Goal: Task Accomplishment & Management: Manage account settings

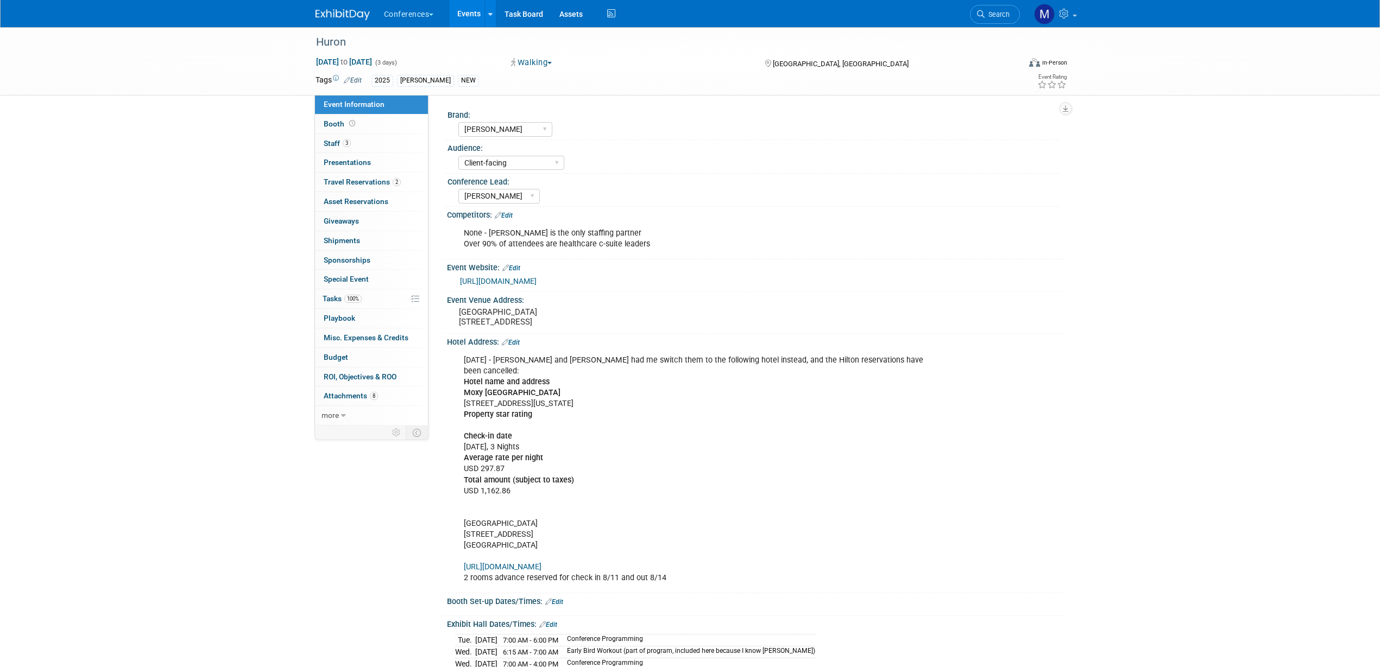
select select "[PERSON_NAME]"
select select "Client-facing"
select select "Stephanie"
click at [351, 179] on span "Travel Reservations 2" at bounding box center [362, 182] width 77 height 9
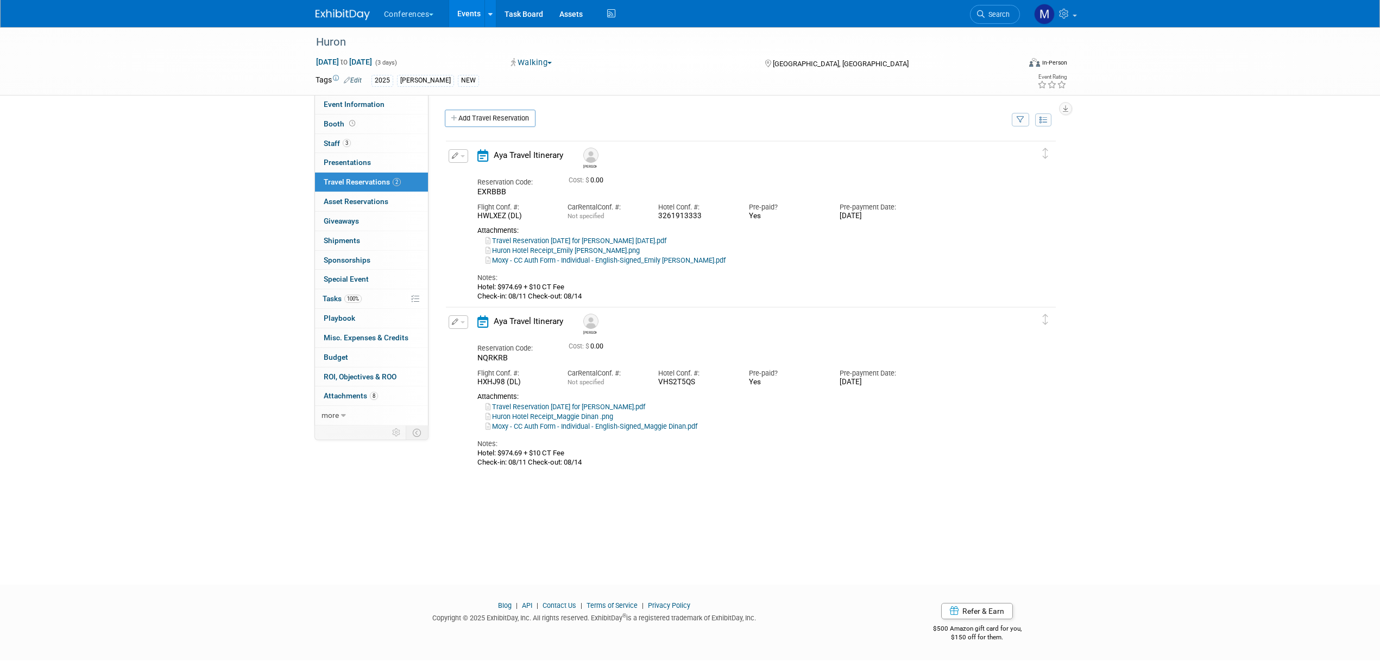
click at [466, 161] on button "button" at bounding box center [459, 156] width 20 height 14
click at [482, 175] on button "Edit Reservation" at bounding box center [495, 175] width 92 height 16
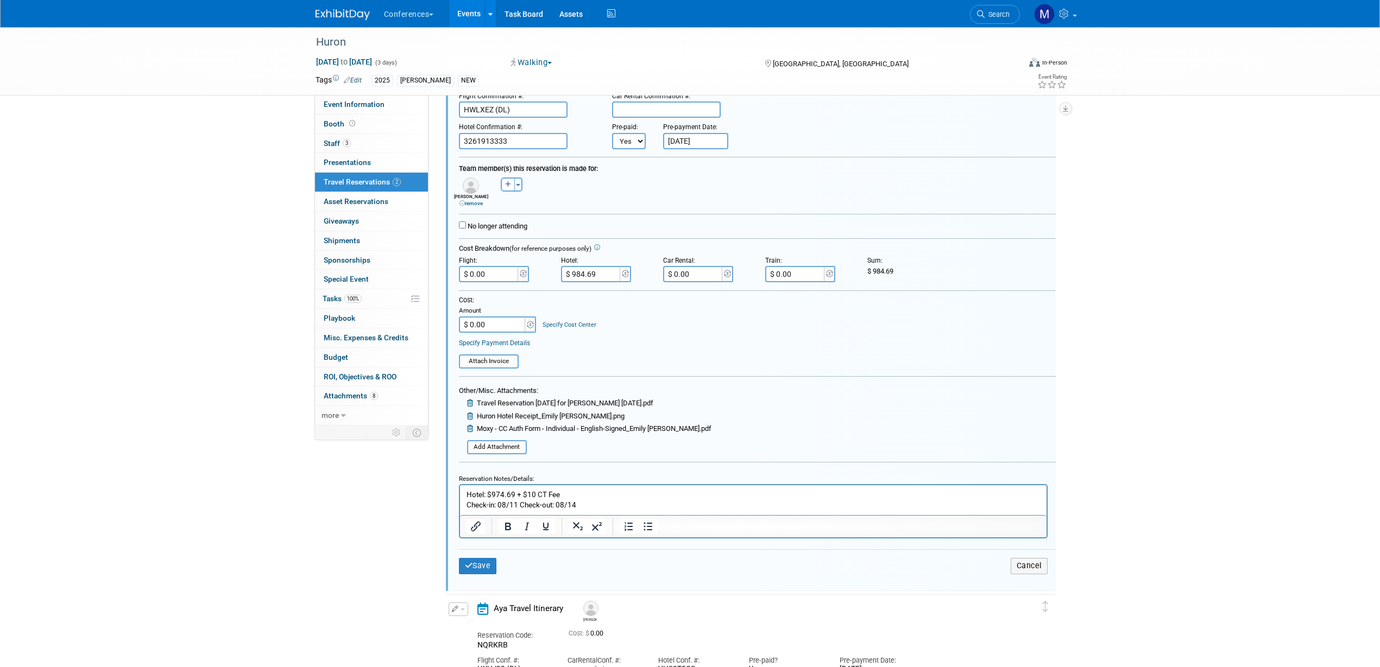
scroll to position [223, 0]
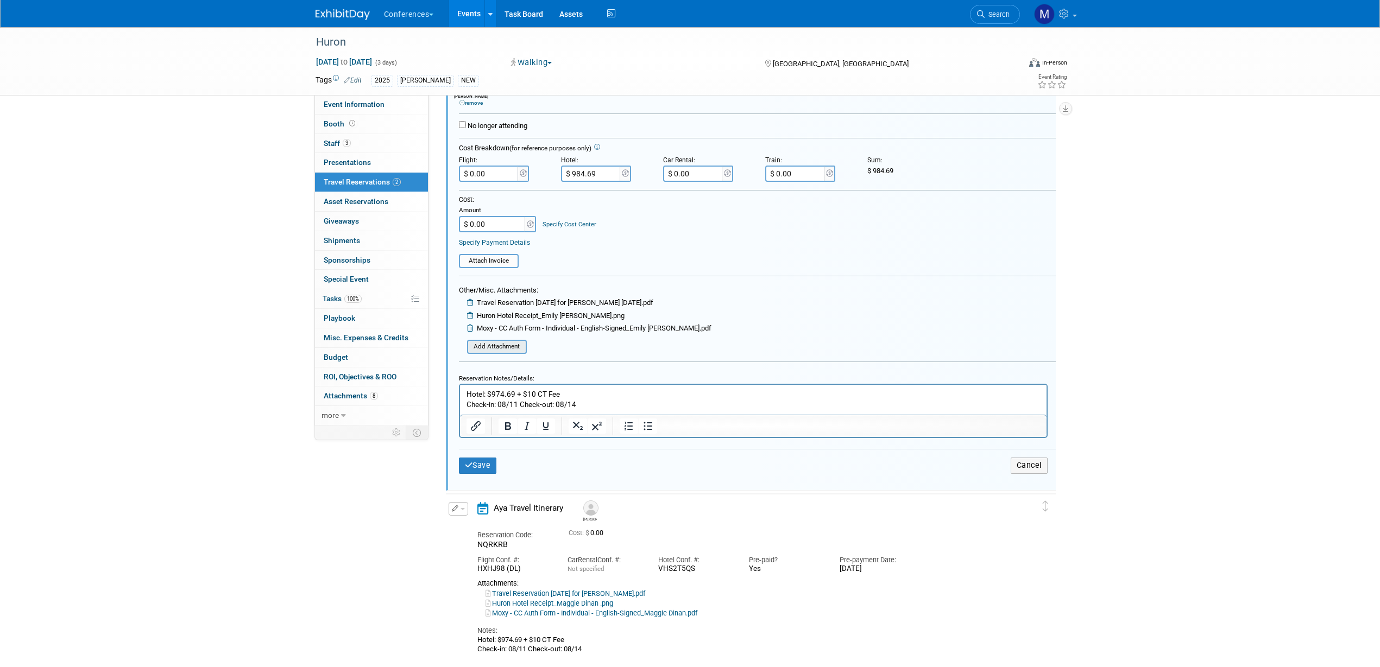
click at [519, 350] on input "file" at bounding box center [460, 347] width 129 height 12
click at [1020, 465] on button "Cancel" at bounding box center [1029, 466] width 37 height 16
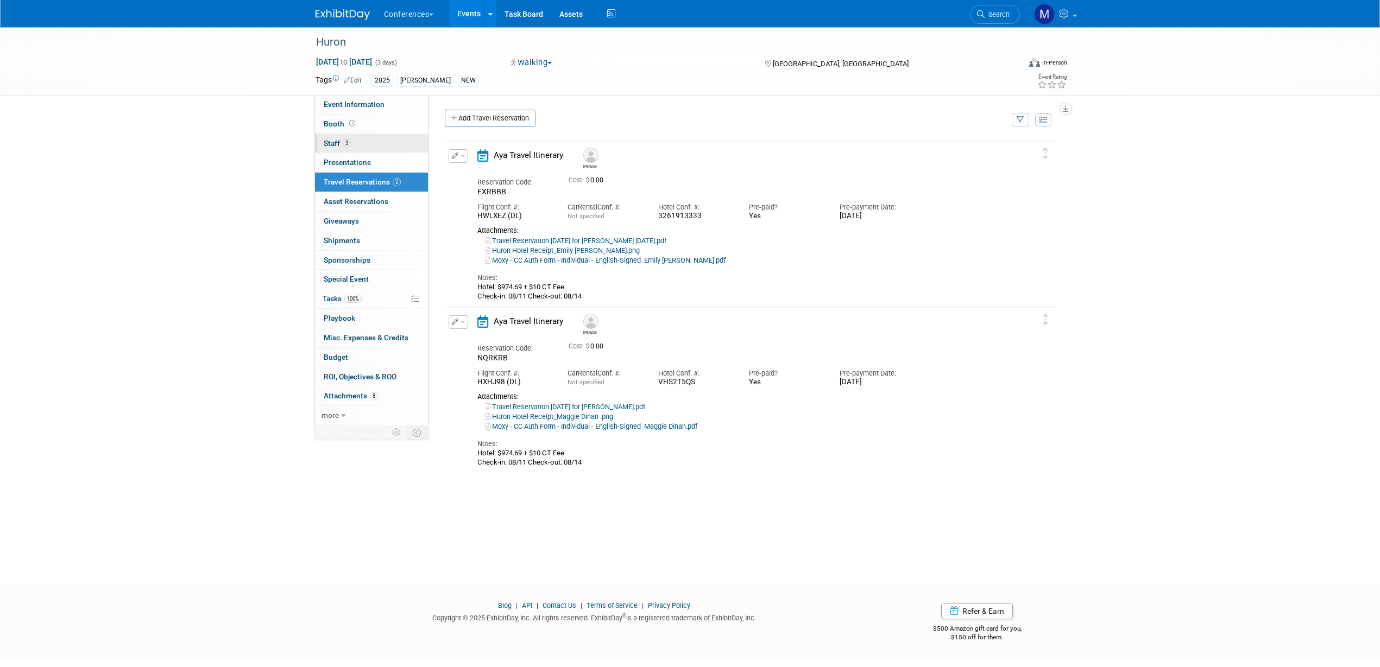
click at [373, 142] on link "3 Staff 3" at bounding box center [371, 143] width 113 height 19
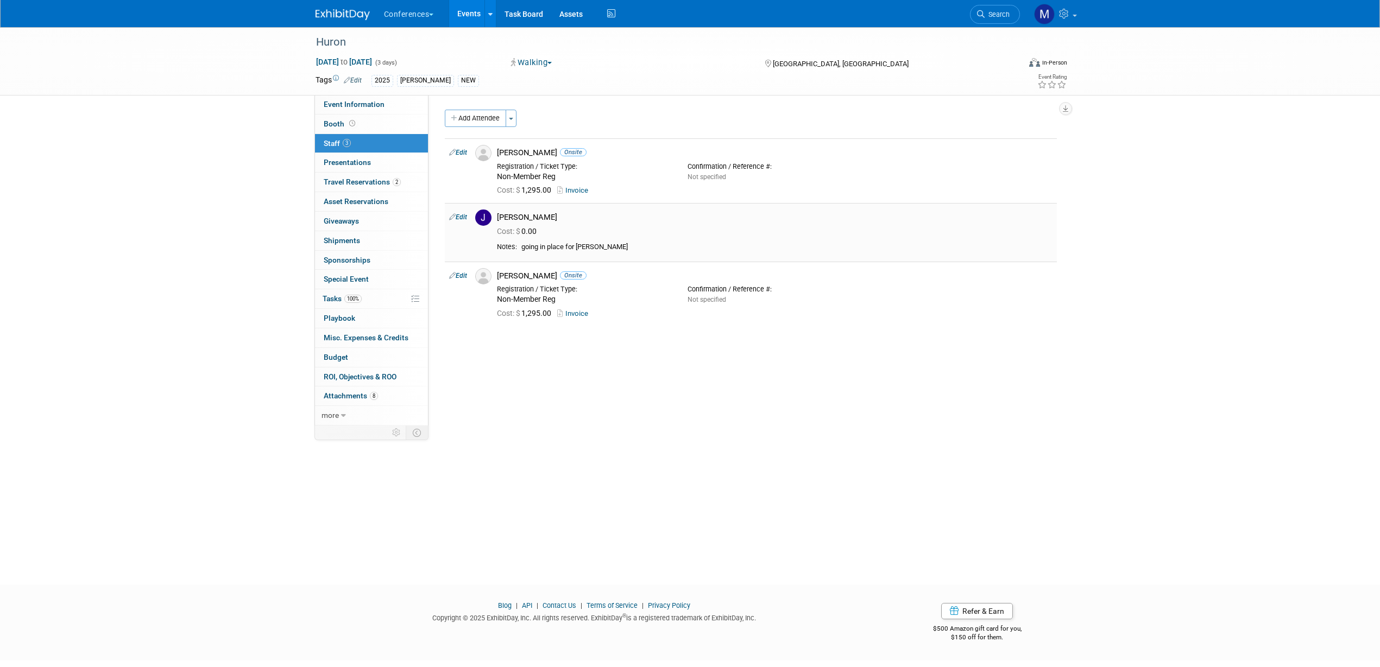
click at [464, 219] on link "Edit" at bounding box center [458, 217] width 18 height 8
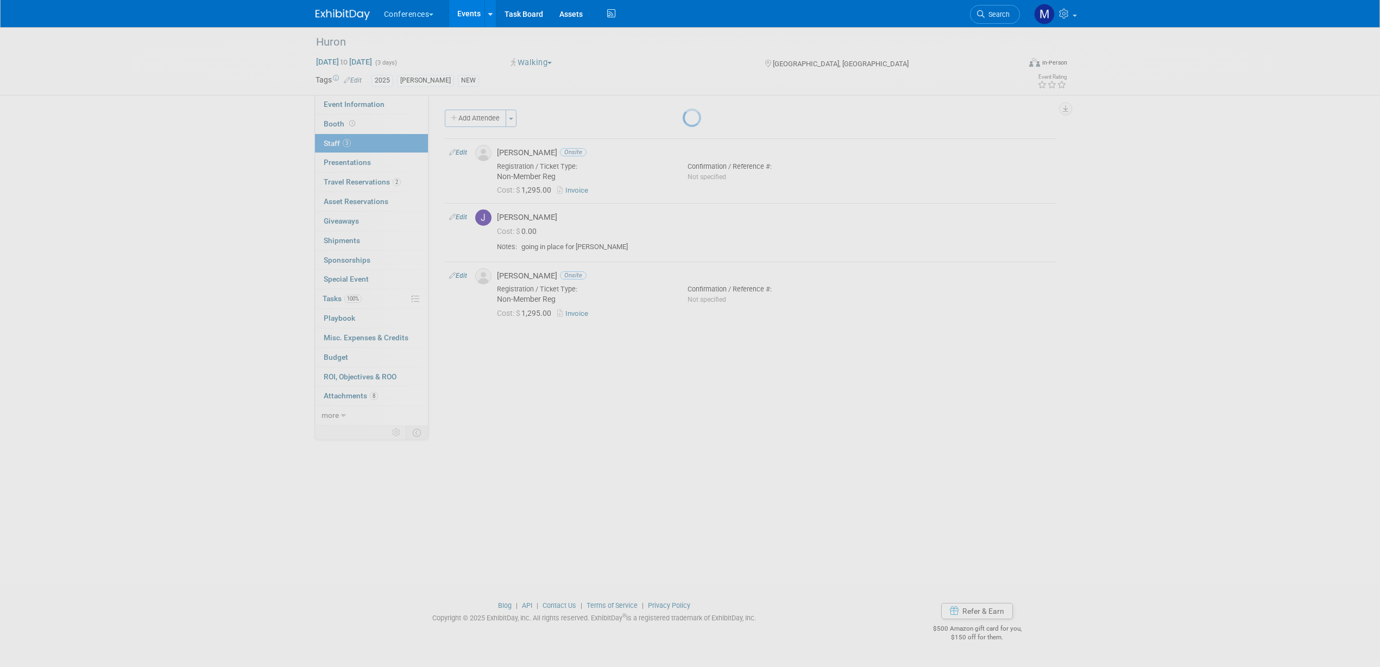
select select "7f7ccf16-378d-4304-b41c-a7d6348dfc85"
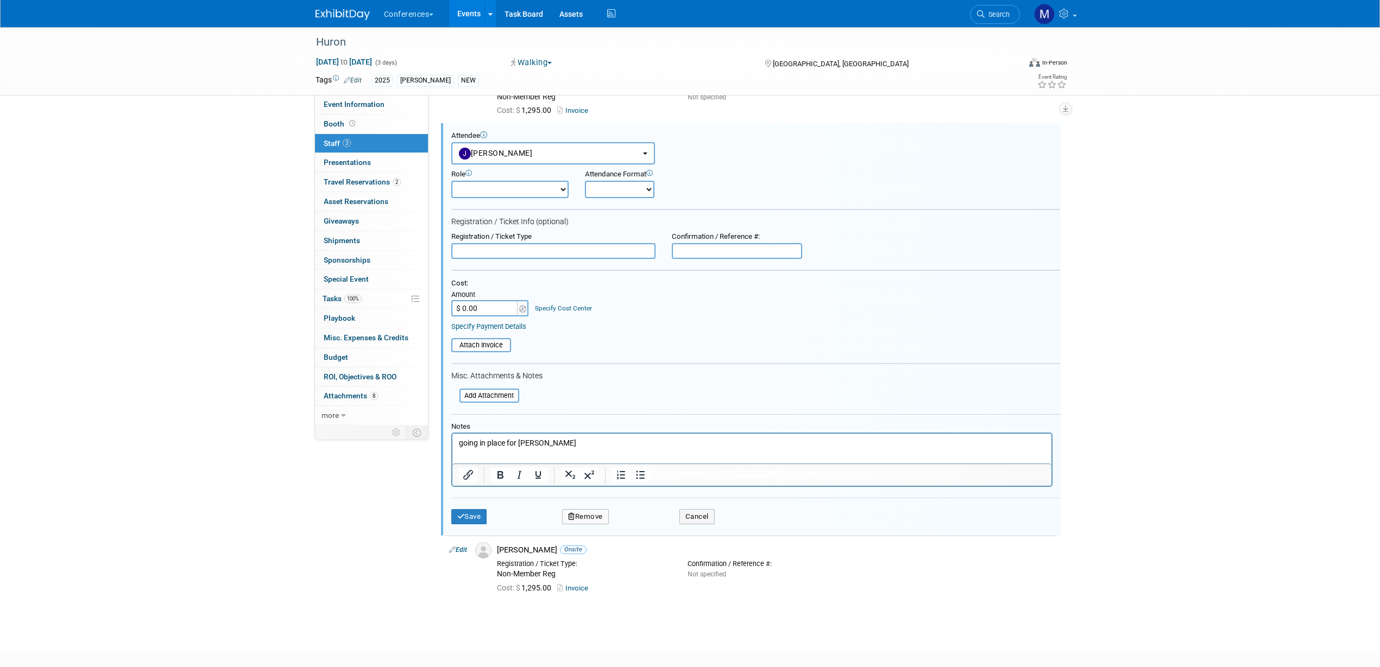
click at [594, 520] on button "Remove" at bounding box center [585, 516] width 47 height 15
click at [650, 528] on link "Yes" at bounding box center [644, 526] width 31 height 17
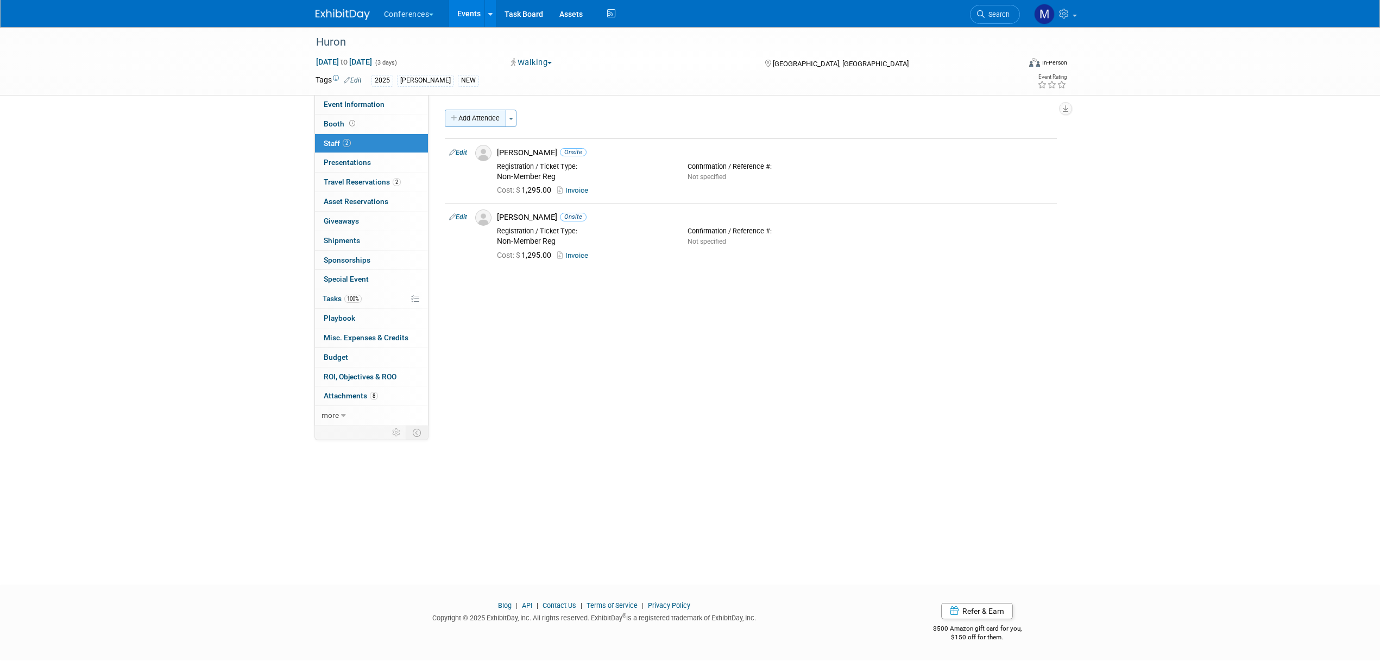
click at [468, 121] on button "Add Attendee" at bounding box center [475, 118] width 61 height 17
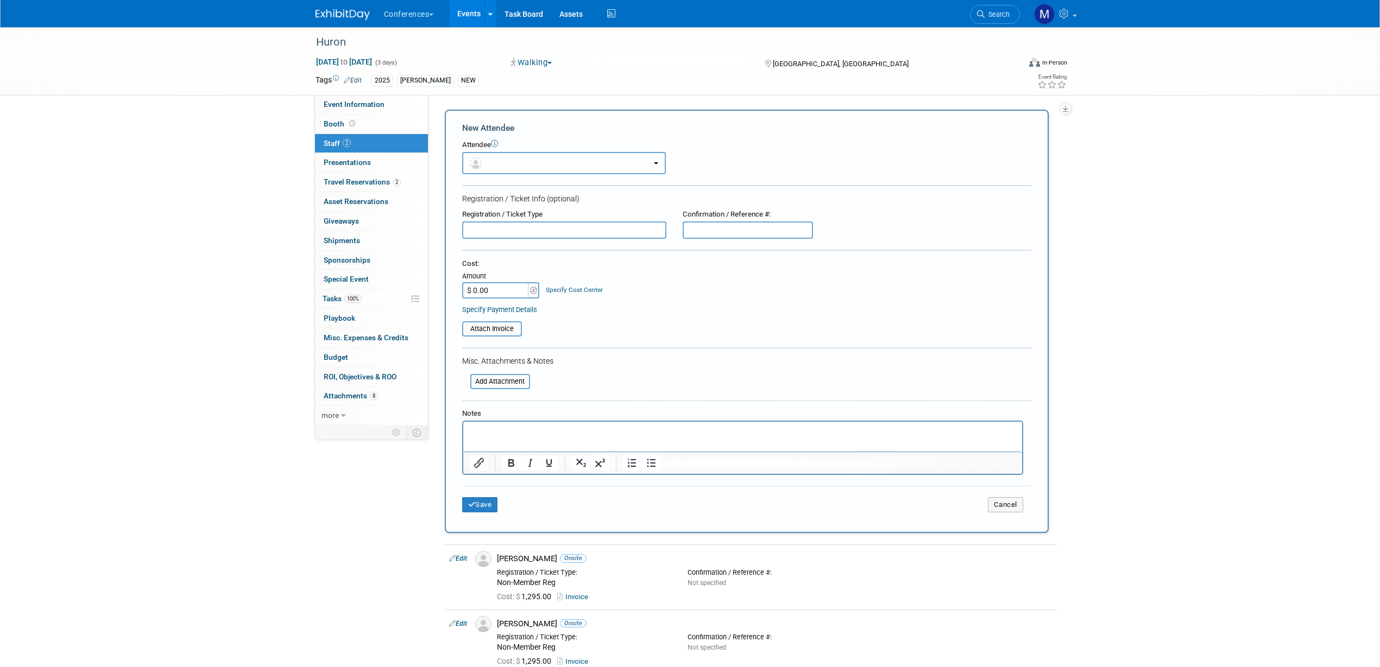
click at [518, 164] on button "button" at bounding box center [564, 163] width 204 height 22
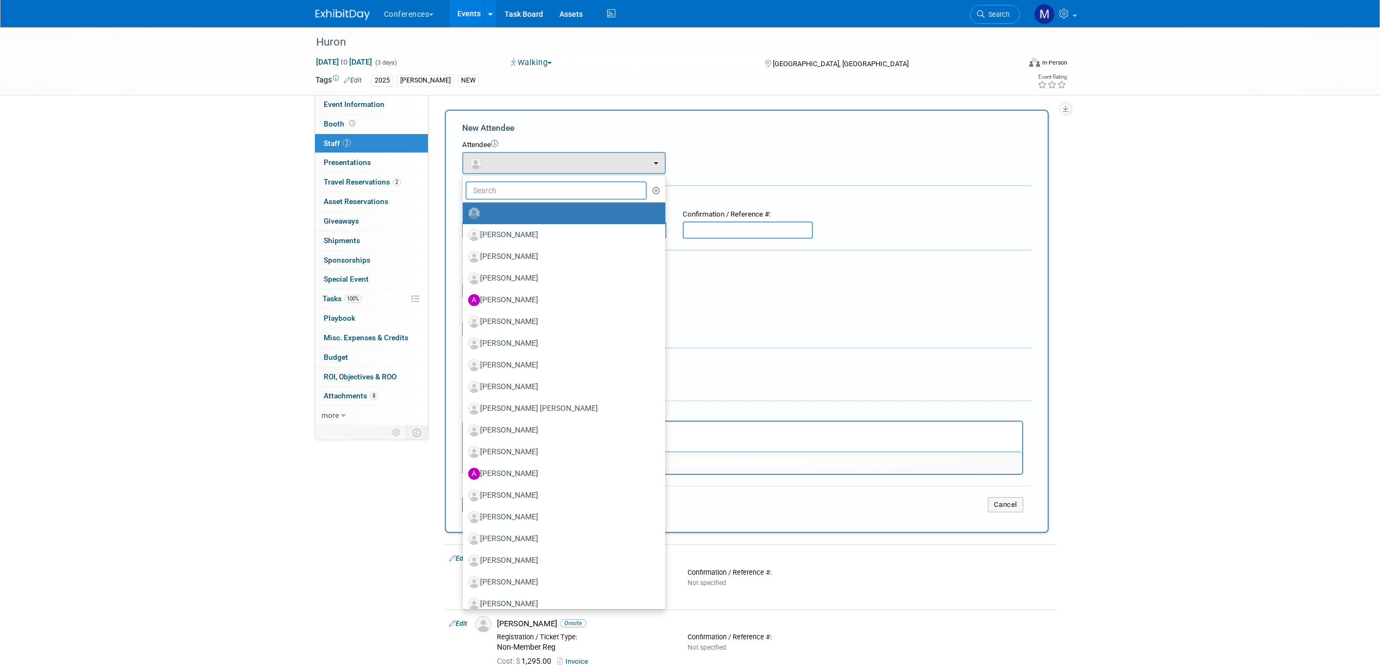
click at [517, 185] on input "text" at bounding box center [556, 190] width 182 height 18
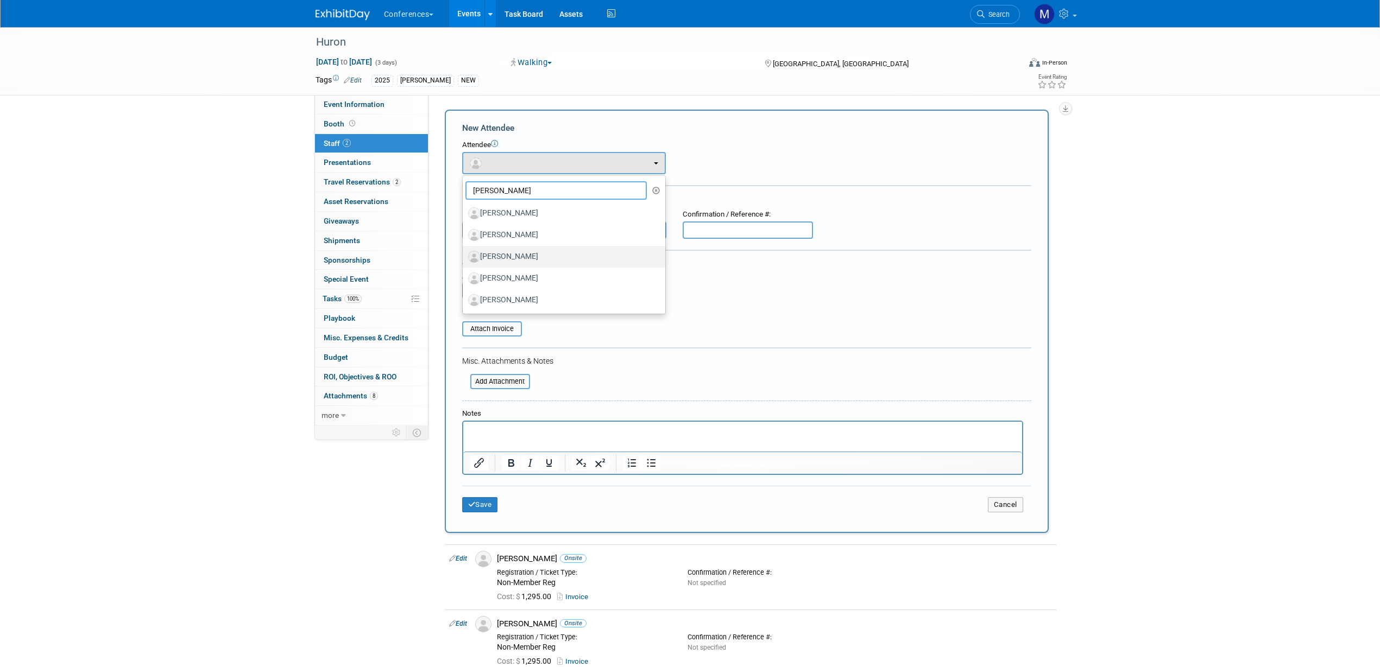
type input "jason"
click at [531, 253] on label "[PERSON_NAME]" at bounding box center [561, 256] width 186 height 17
click at [464, 253] on input "[PERSON_NAME]" at bounding box center [460, 255] width 7 height 7
select select "db138191-949c-4f01-9990-b145b800473f"
select select "1"
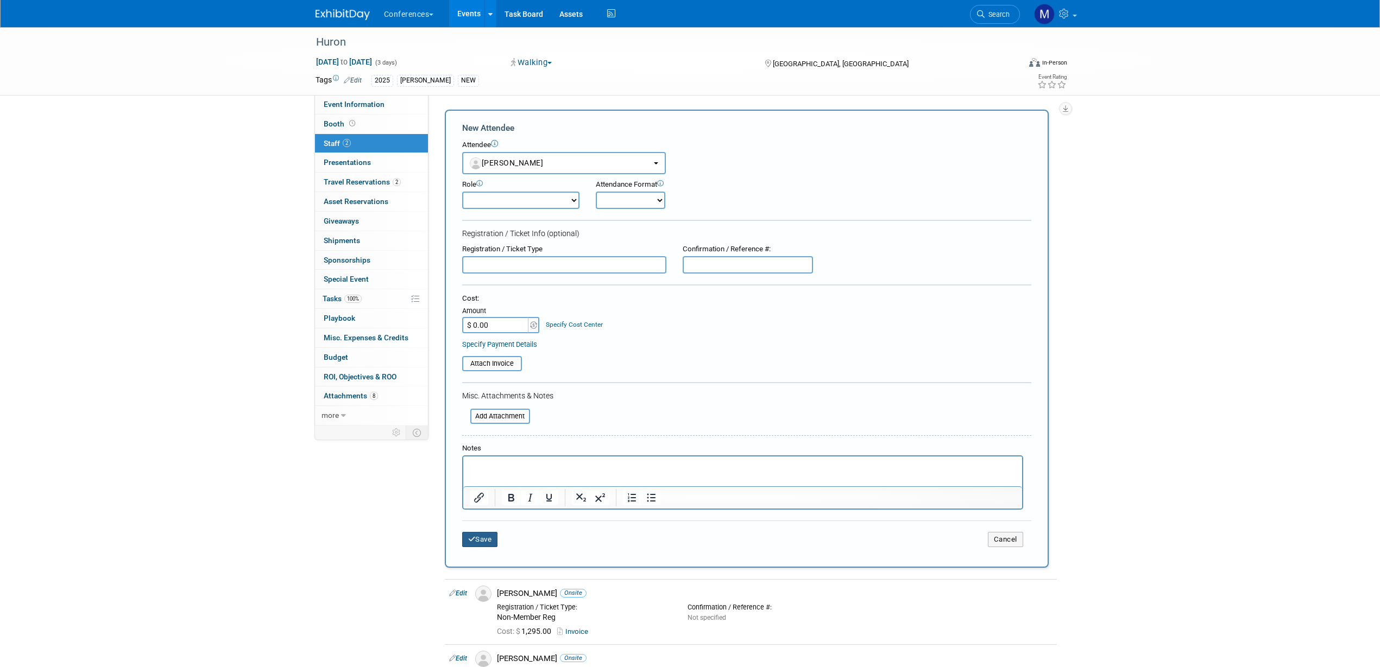
click at [480, 543] on button "Save" at bounding box center [480, 539] width 36 height 15
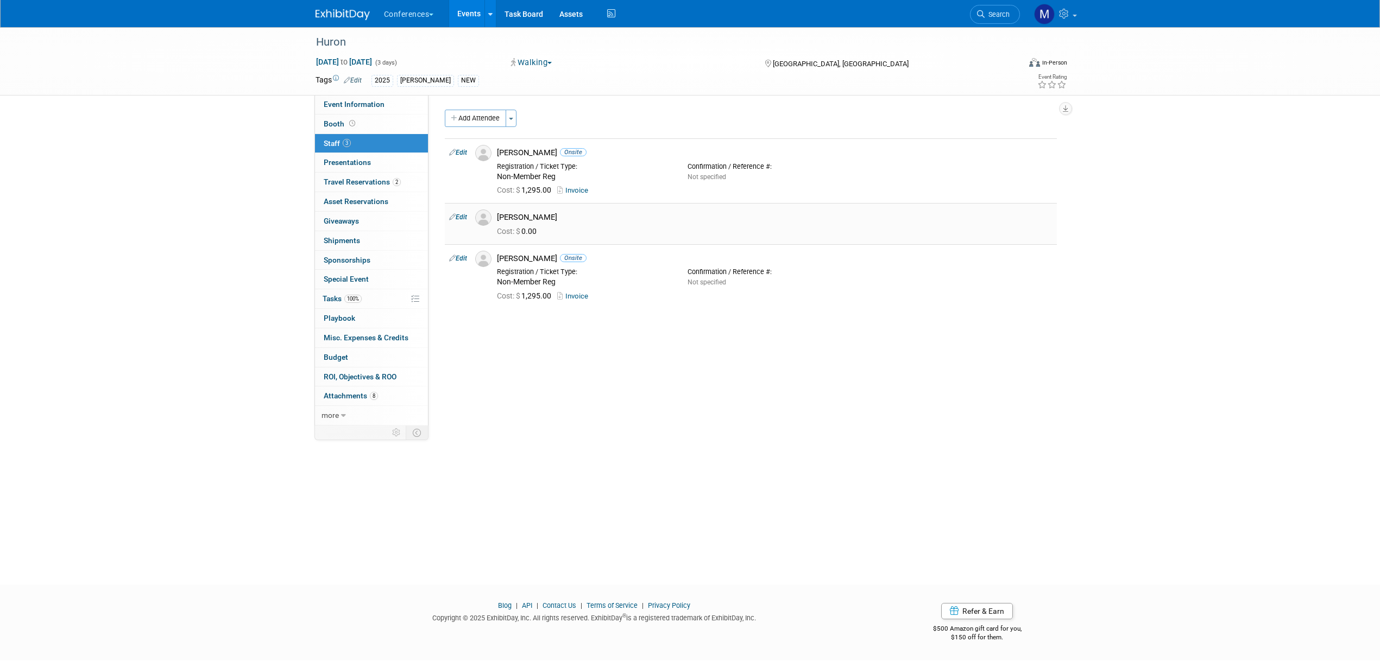
click at [463, 216] on link "Edit" at bounding box center [458, 217] width 18 height 8
select select "db138191-949c-4f01-9990-b145b800473f"
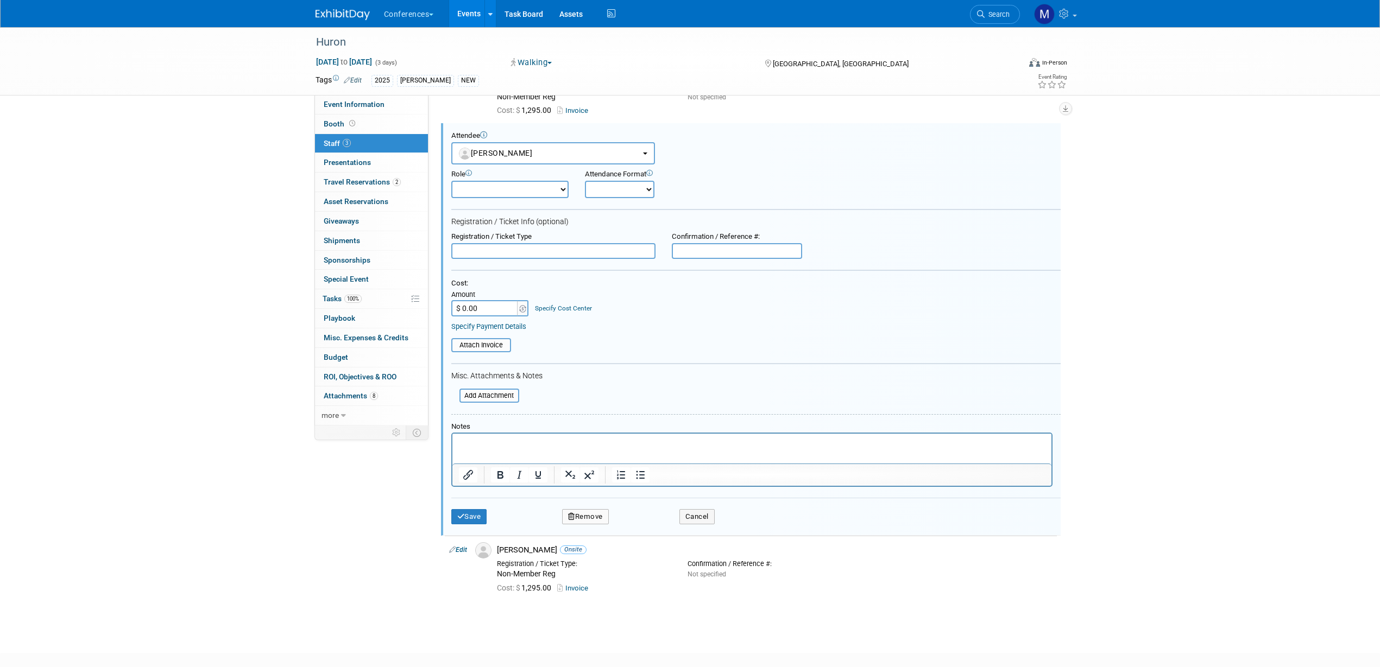
click at [477, 447] on p "Rich Text Area. Press ALT-0 for help." at bounding box center [751, 443] width 587 height 11
click at [469, 524] on button "Save" at bounding box center [469, 516] width 36 height 15
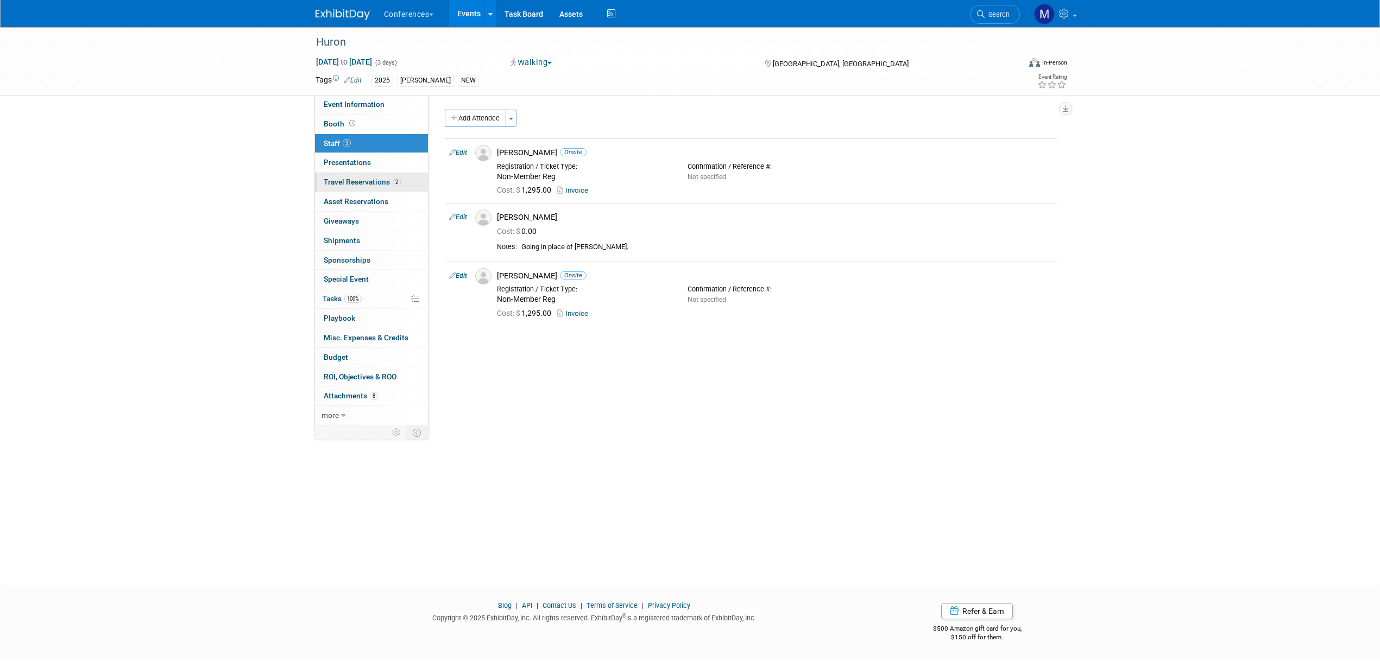
click at [366, 184] on span "Travel Reservations 2" at bounding box center [362, 182] width 77 height 9
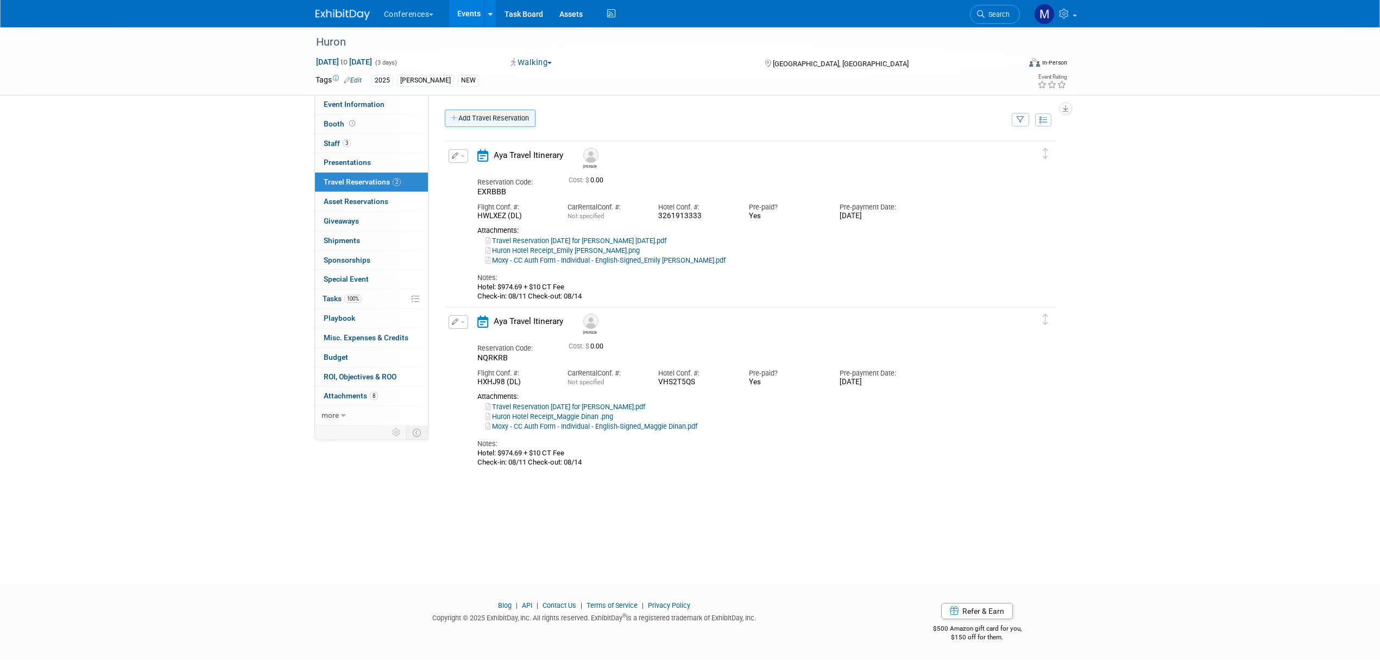
click at [484, 120] on link "Add Travel Reservation" at bounding box center [490, 118] width 91 height 17
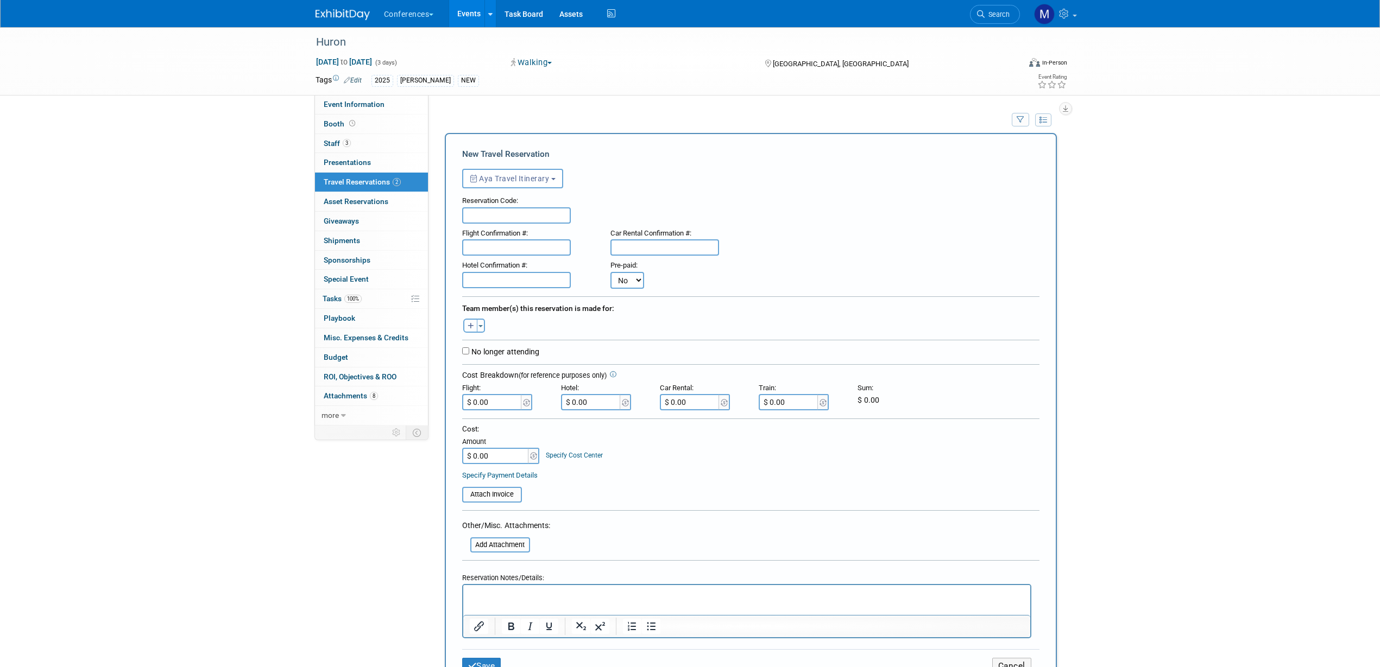
drag, startPoint x: 469, startPoint y: 332, endPoint x: 476, endPoint y: 341, distance: 11.2
click at [469, 331] on button "button" at bounding box center [470, 326] width 14 height 14
select select
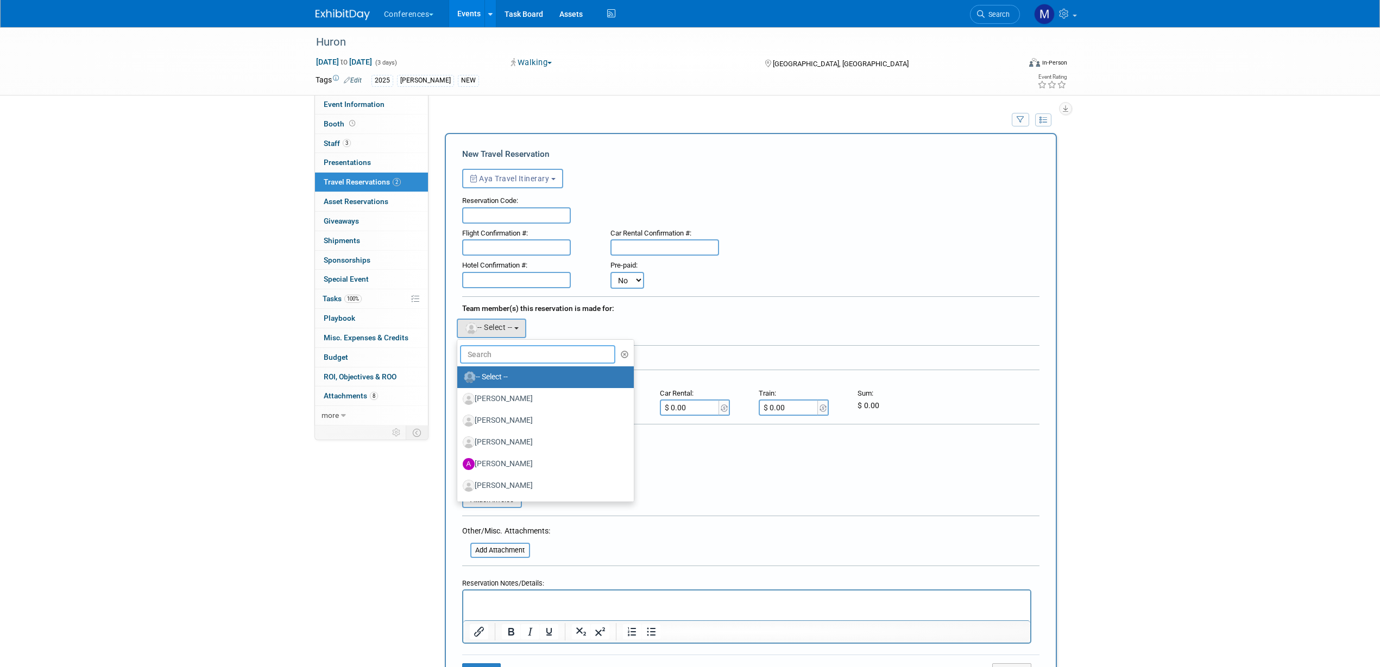
click at [498, 358] on input "text" at bounding box center [538, 354] width 156 height 18
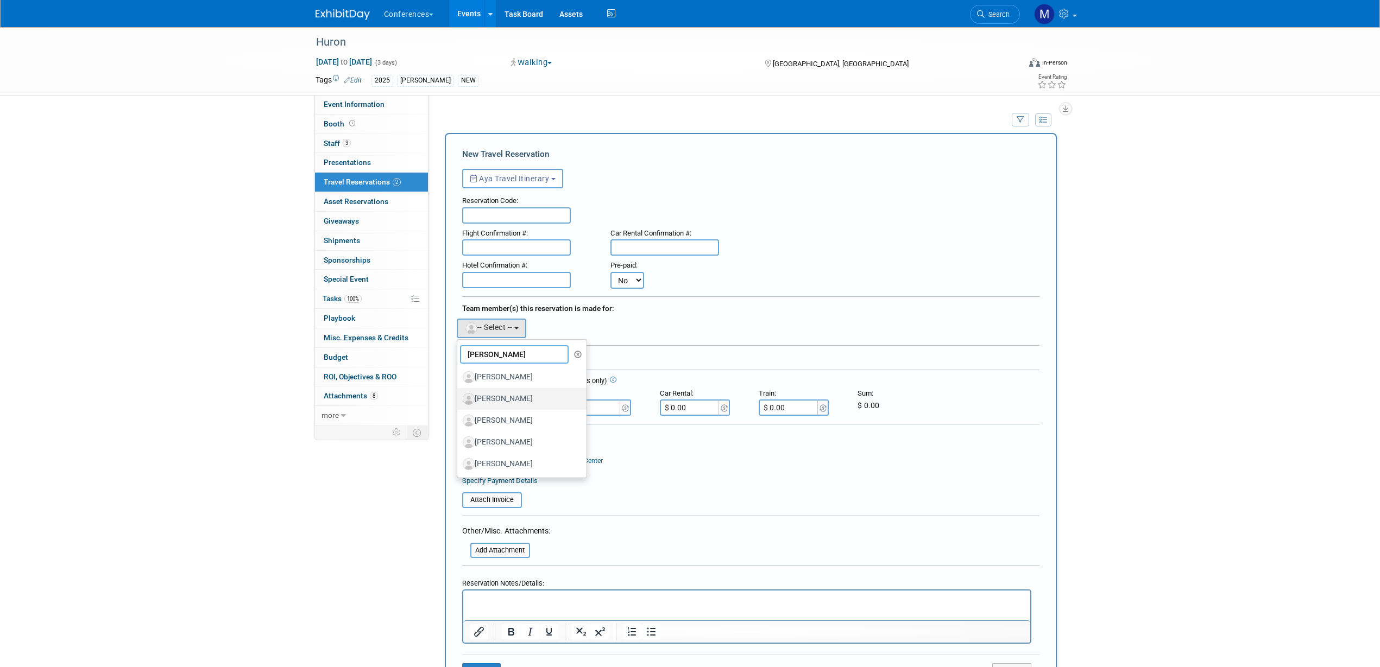
type input "jason"
click at [519, 400] on label "[PERSON_NAME]" at bounding box center [520, 398] width 114 height 17
click at [459, 400] on input "[PERSON_NAME]" at bounding box center [455, 397] width 7 height 7
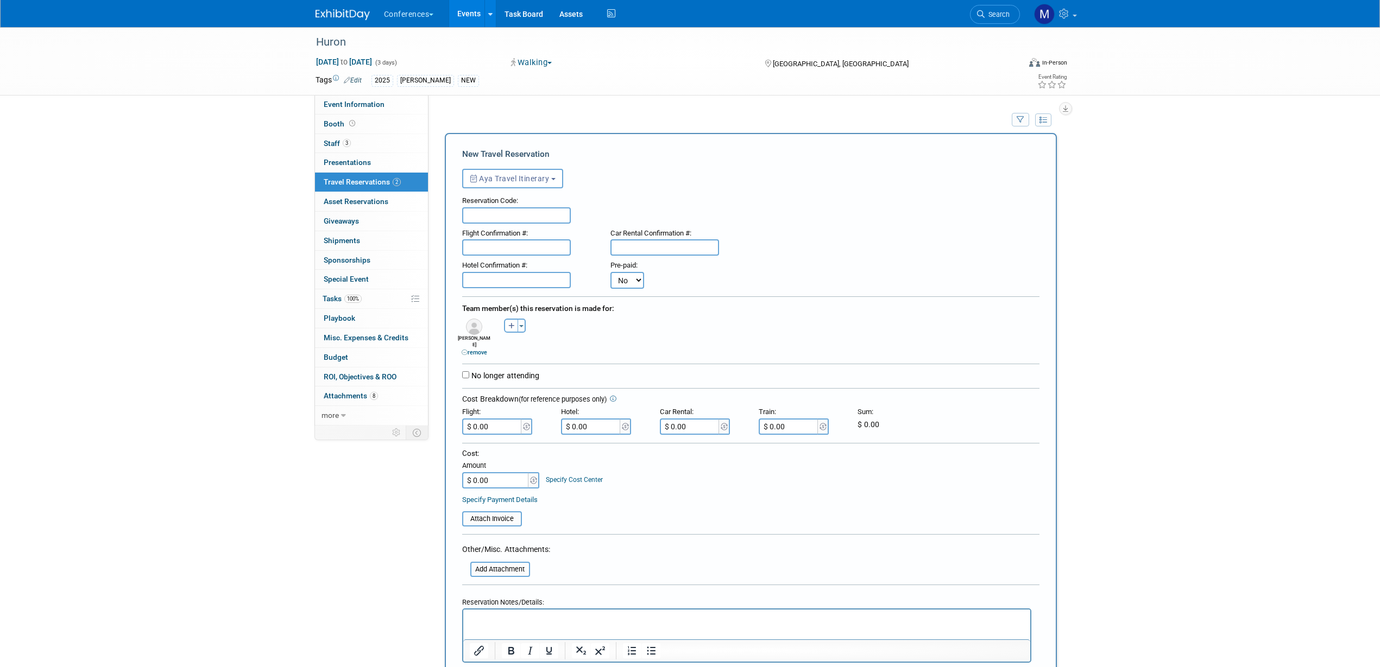
scroll to position [136, 0]
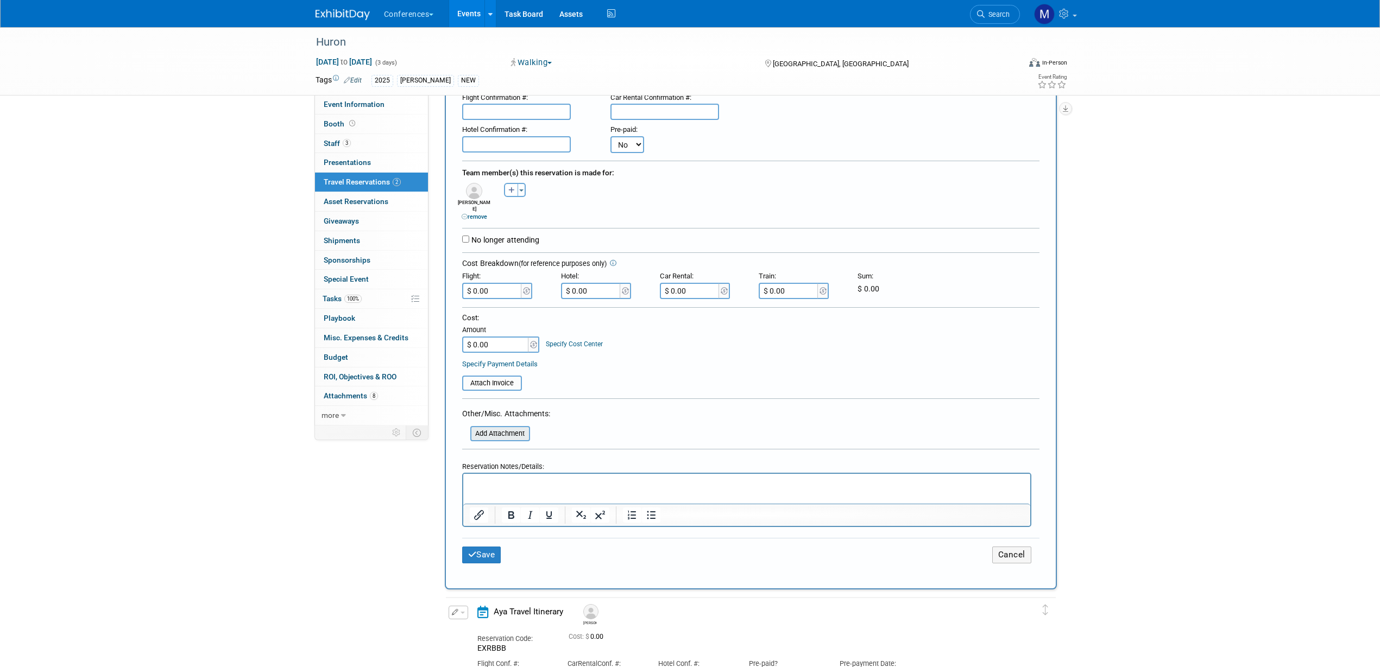
click at [509, 431] on input "file" at bounding box center [464, 433] width 129 height 13
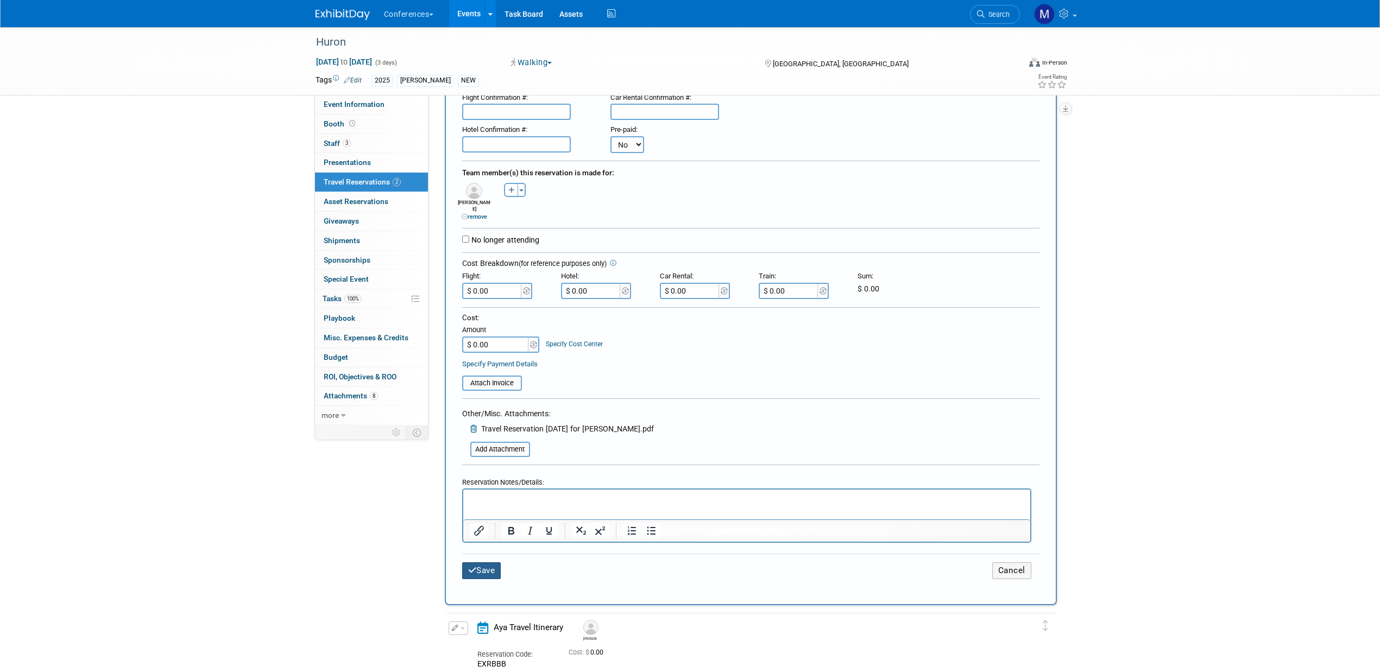
click at [481, 563] on button "Save" at bounding box center [481, 571] width 39 height 17
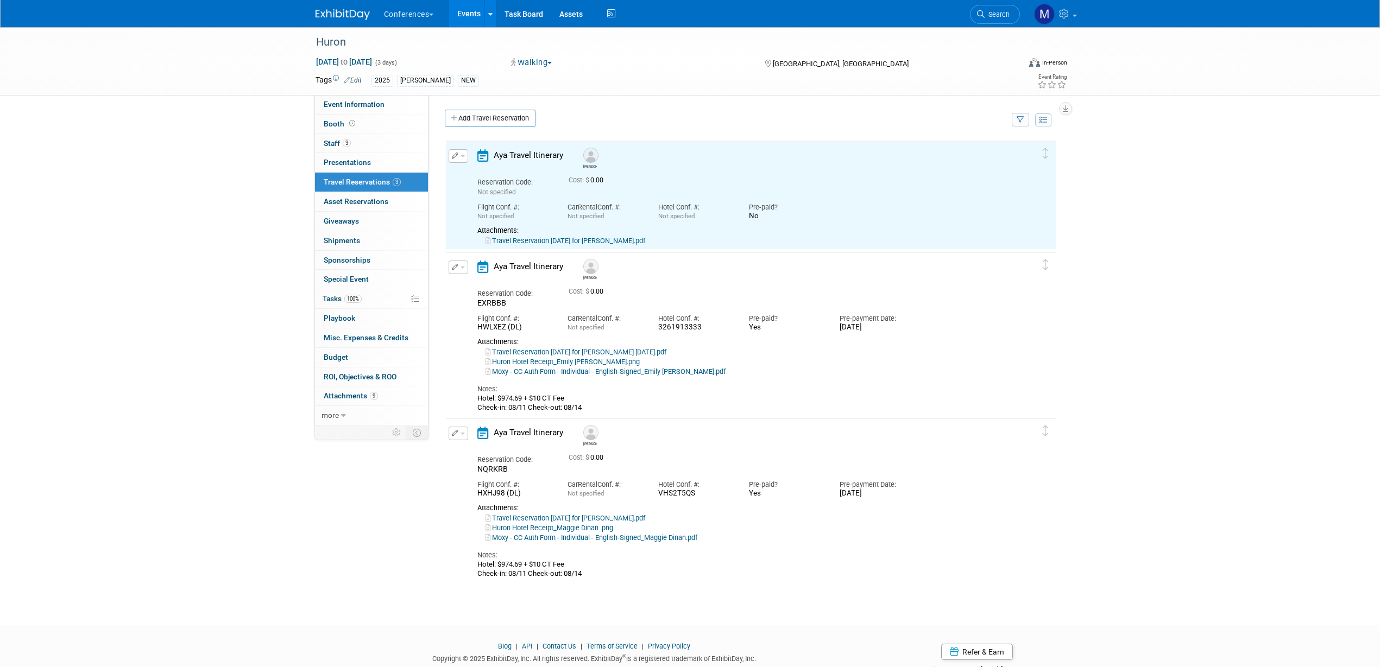
scroll to position [0, 0]
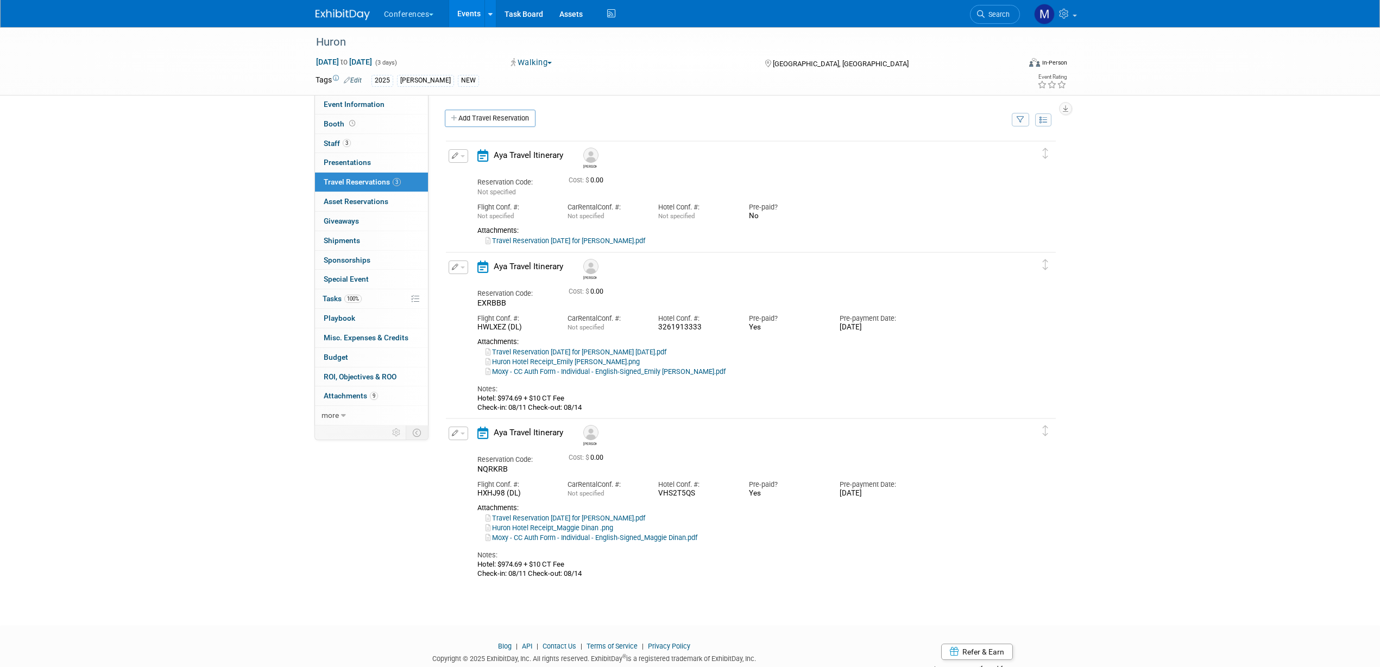
click at [597, 243] on link "Travel Reservation August 12 for JASON IANNOTTI.pdf" at bounding box center [566, 241] width 160 height 8
click at [461, 155] on button "button" at bounding box center [459, 156] width 20 height 14
click at [488, 174] on button "Edit Reservation" at bounding box center [495, 175] width 92 height 16
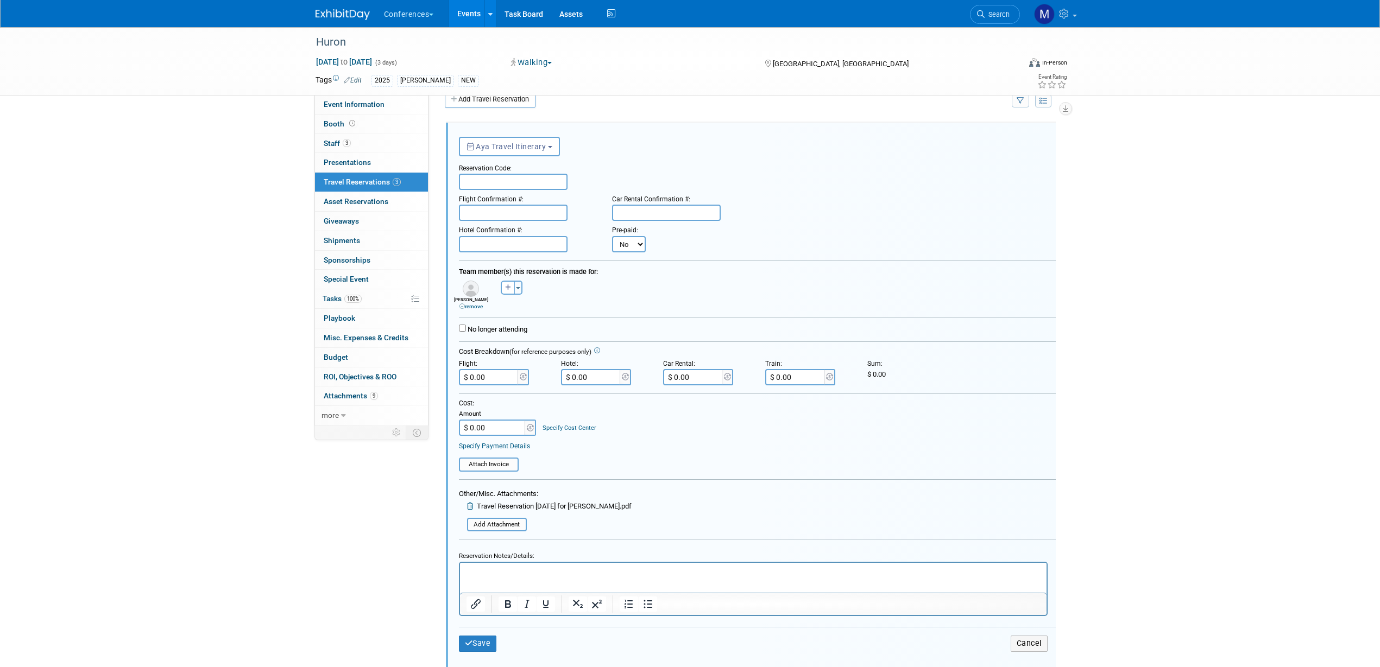
click at [486, 184] on input "text" at bounding box center [513, 182] width 109 height 16
paste input "FLOLBH"
click at [468, 179] on input "FLOLBH" at bounding box center [513, 182] width 109 height 16
type input "FLOLBH"
drag, startPoint x: 490, startPoint y: 241, endPoint x: 423, endPoint y: 311, distance: 97.2
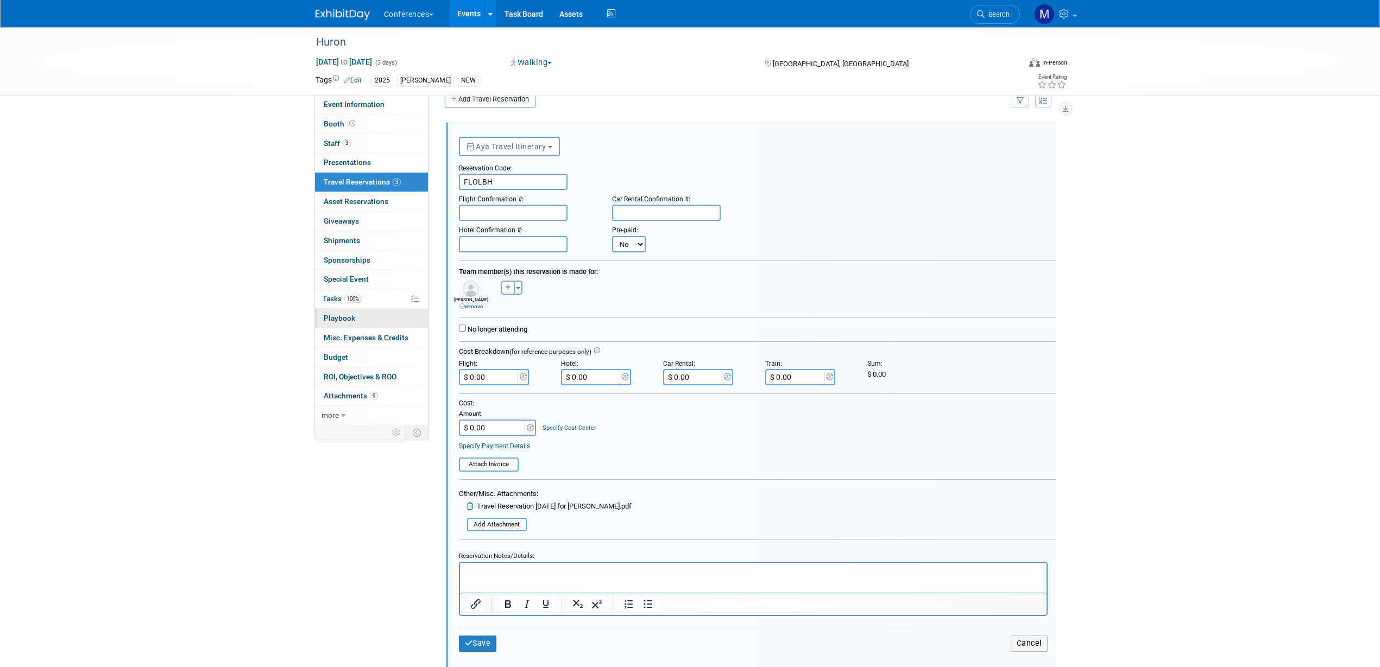
click at [484, 250] on input "text" at bounding box center [513, 244] width 109 height 16
paste input "74067507"
type input "74067507"
click at [510, 210] on input "text" at bounding box center [513, 213] width 109 height 16
paste input "DZKNFT"
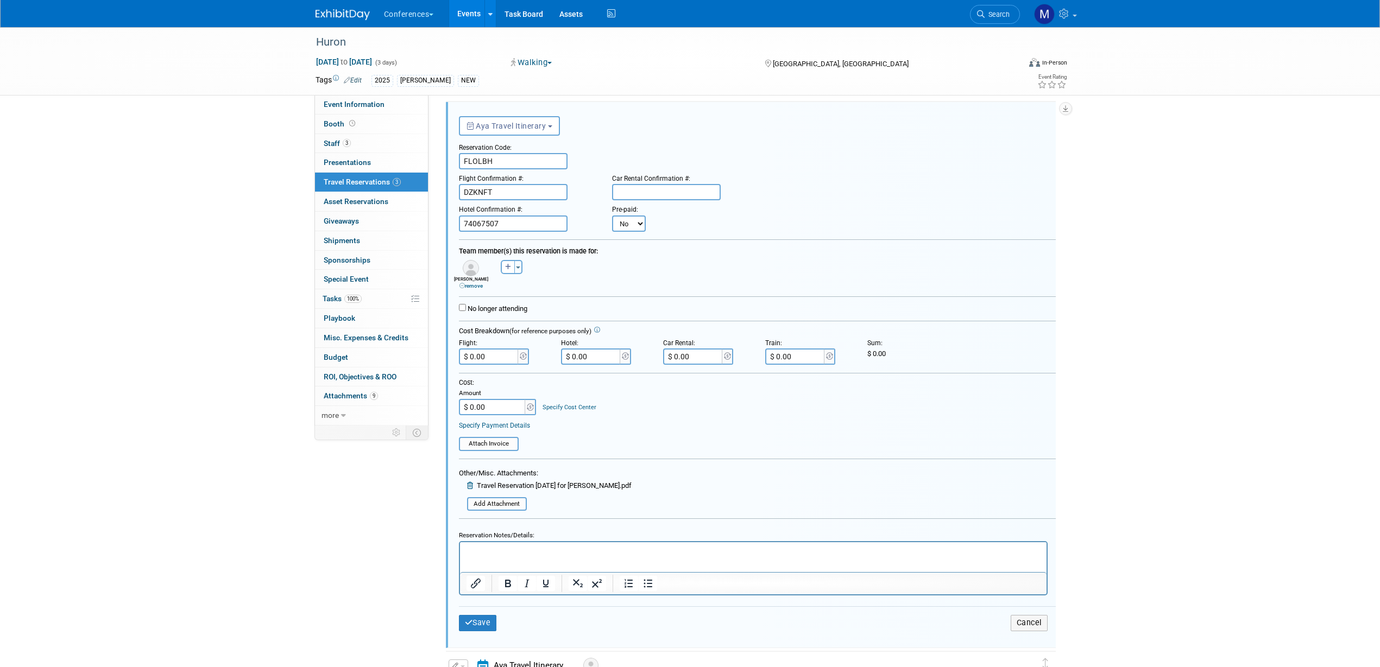
scroll to position [155, 0]
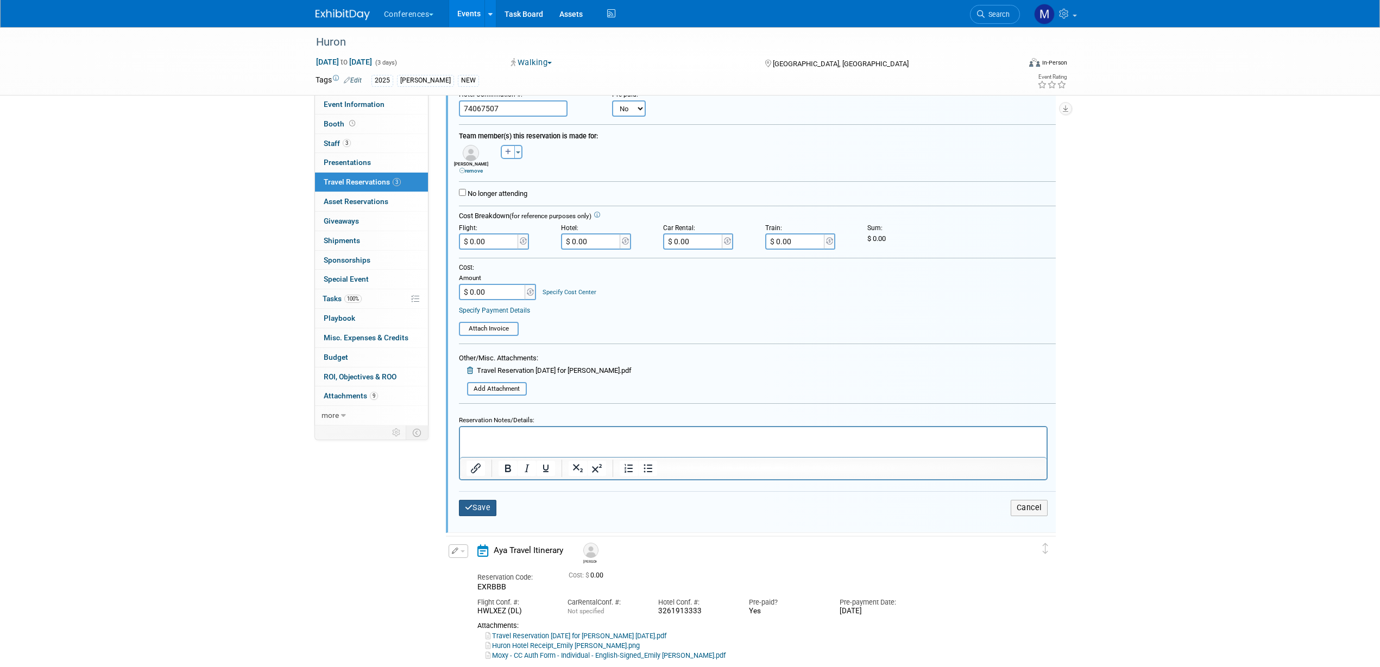
type input "DZKNFT"
click at [485, 509] on button "Save" at bounding box center [478, 508] width 38 height 16
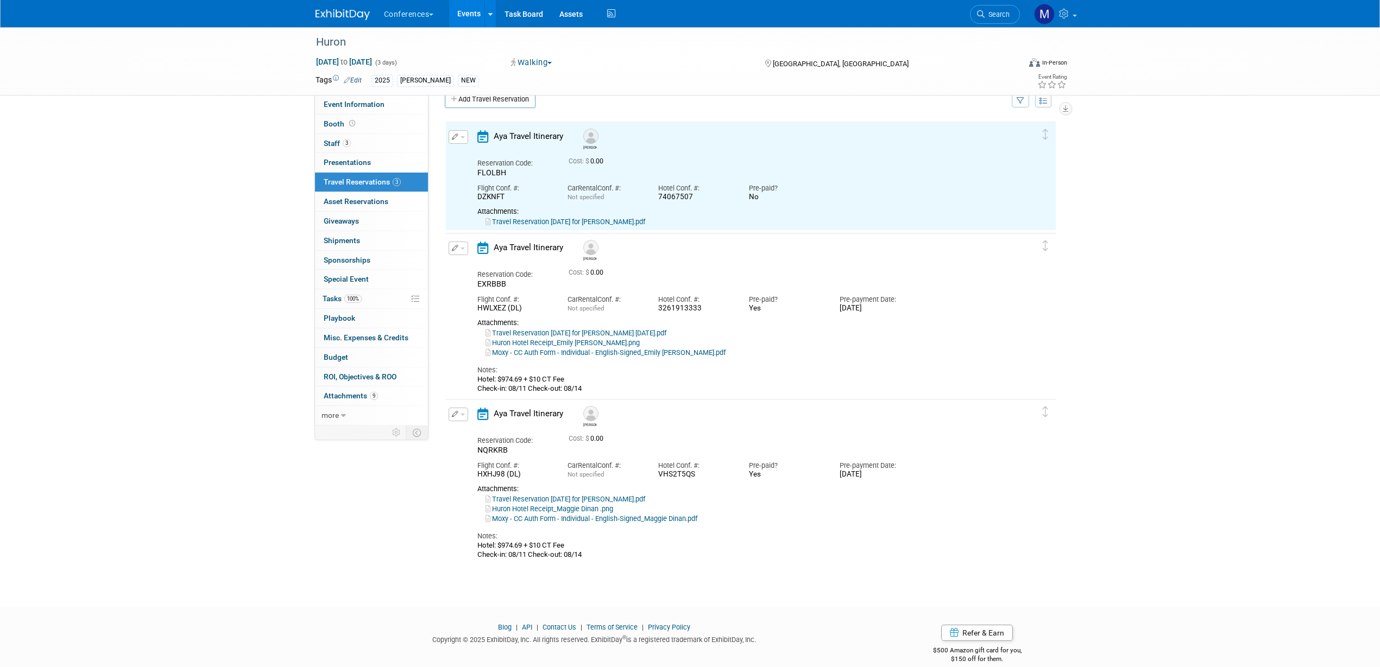
scroll to position [0, 0]
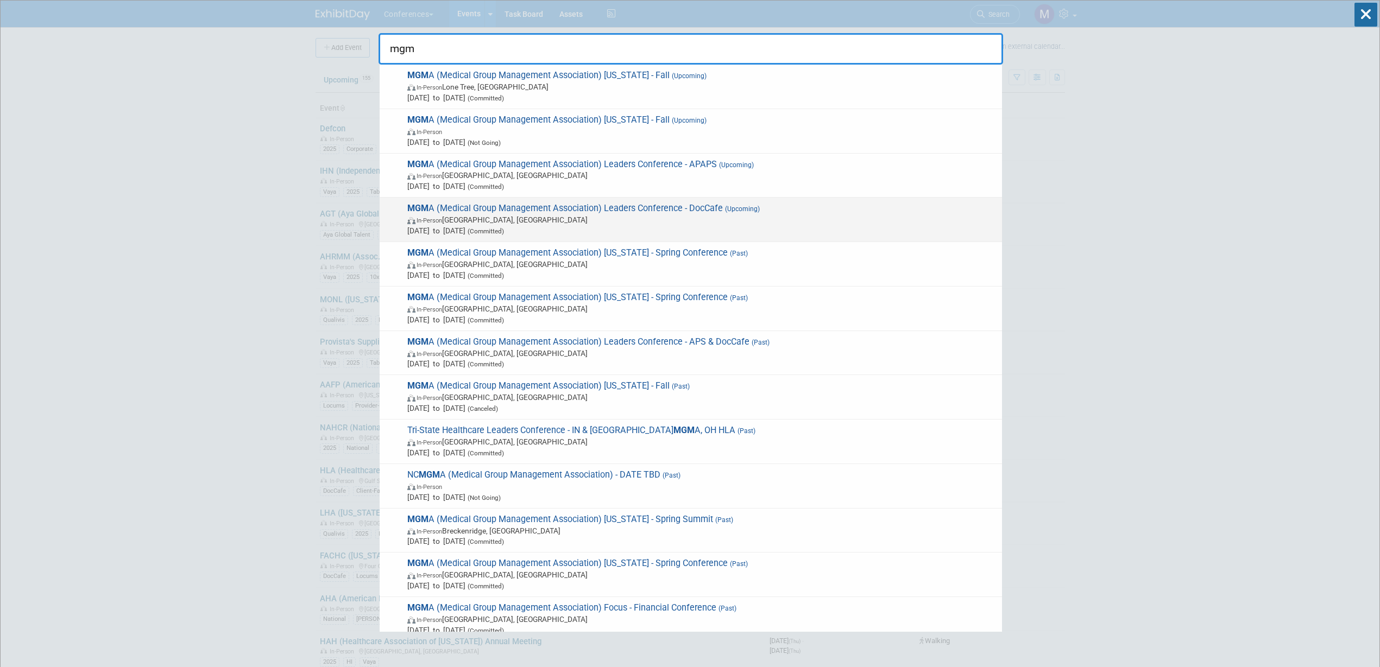
type input "mgm"
click at [670, 225] on span "Sep 28, 2025 to Oct 1, 2025 (Committed)" at bounding box center [701, 230] width 589 height 11
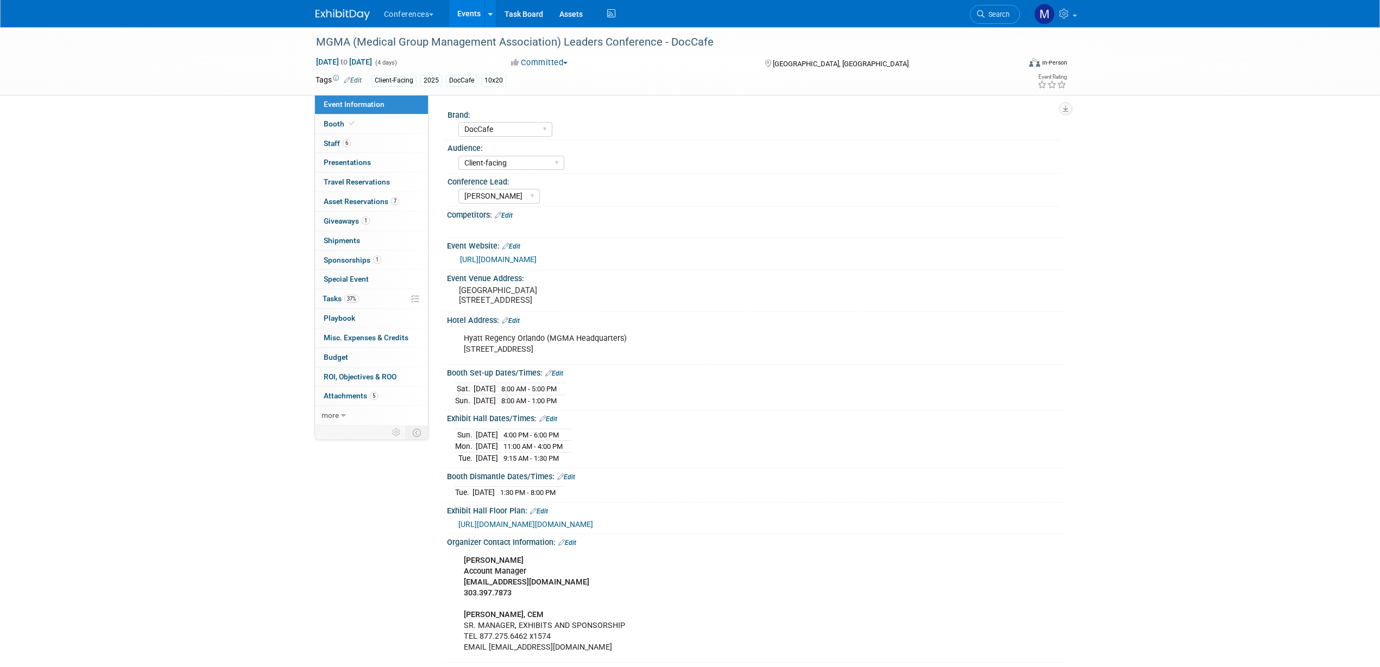
select select "DocCafe"
select select "Client-facing"
select select "[PERSON_NAME]"
click at [357, 301] on span "37%" at bounding box center [351, 299] width 15 height 8
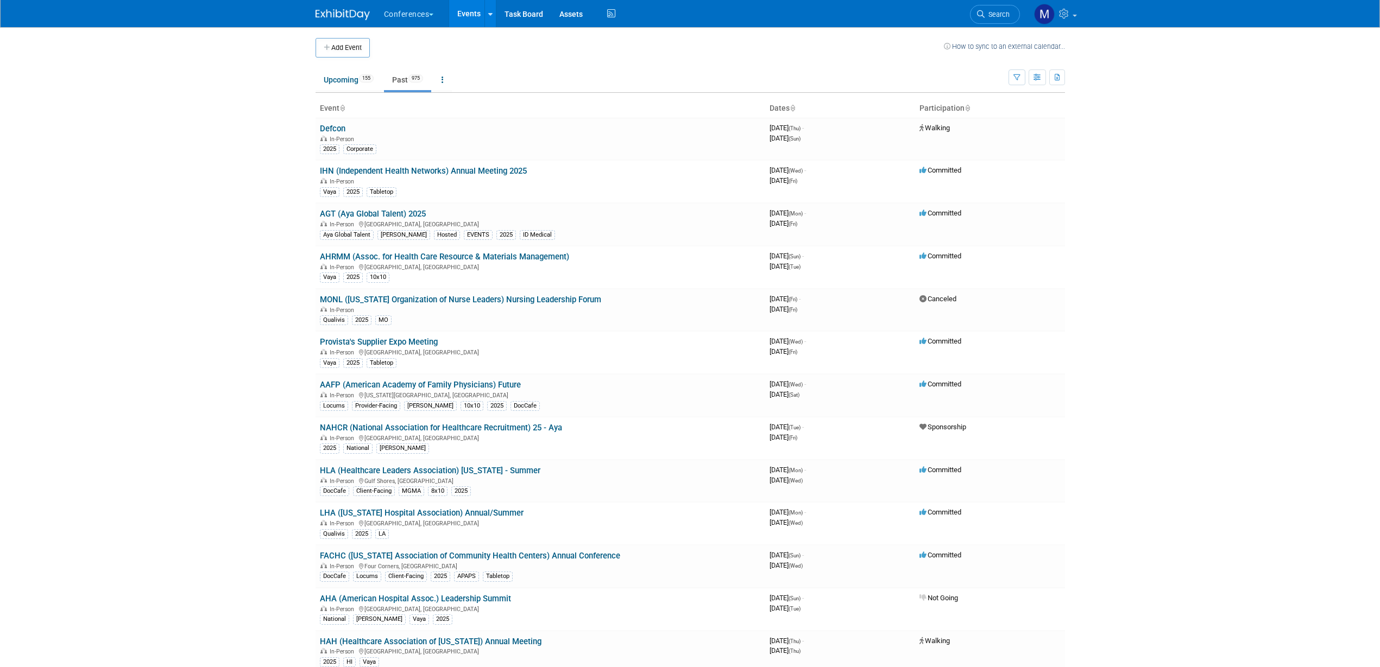
click at [1001, 14] on span "Search" at bounding box center [997, 14] width 25 height 8
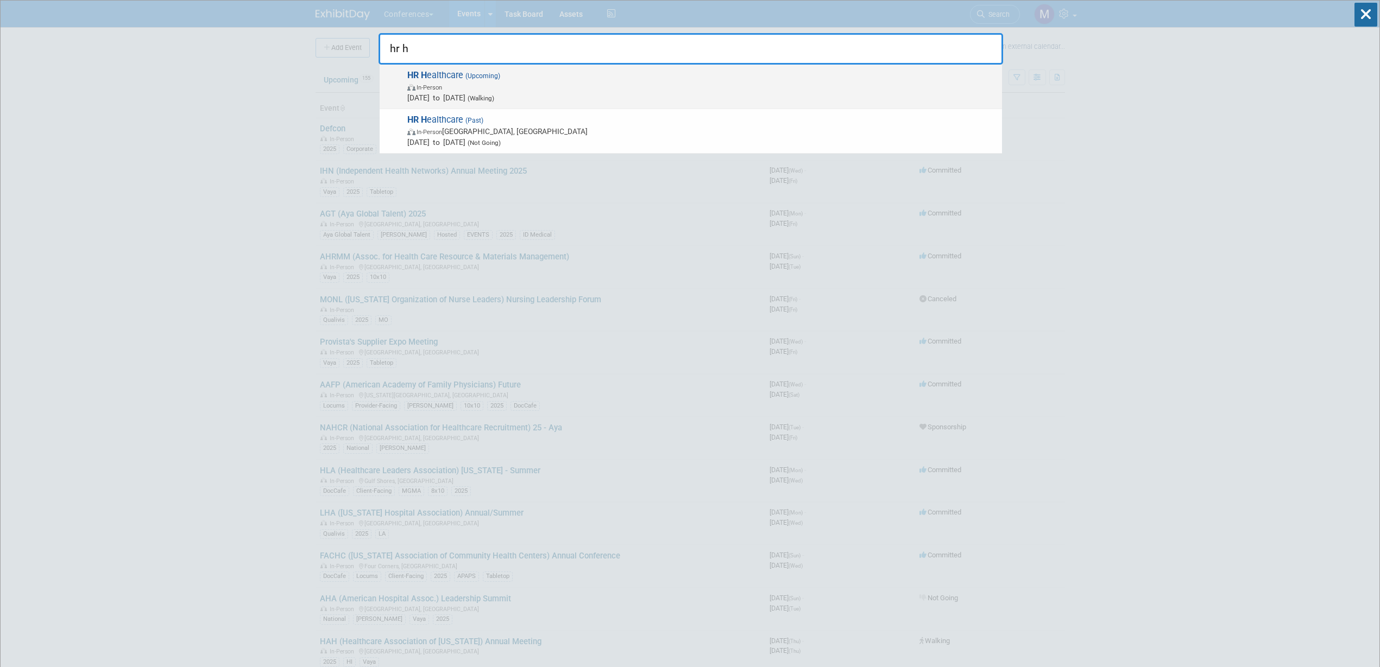
type input "hr h"
click at [445, 97] on span "Oct 5, 2025 to Oct 7, 2025 (Walking)" at bounding box center [701, 97] width 589 height 11
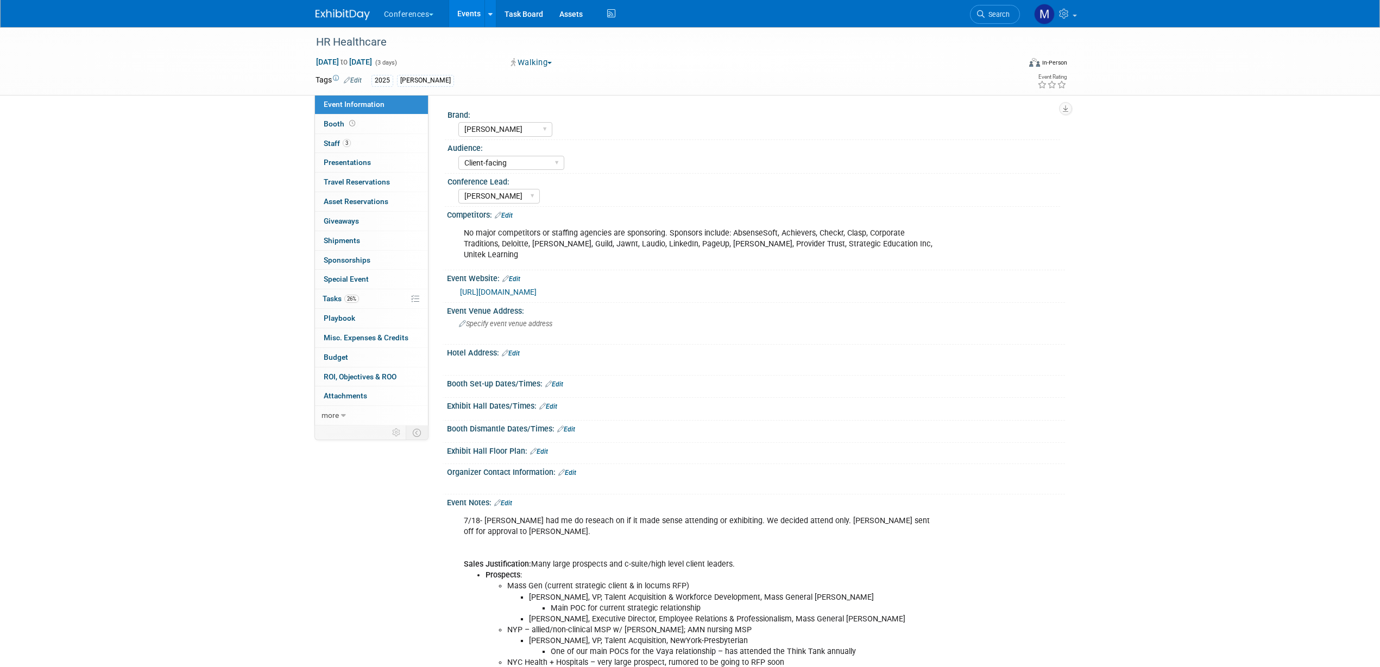
select select "[PERSON_NAME]"
select select "Client-facing"
select select "[PERSON_NAME]"
click at [368, 296] on link "26% Tasks 26%" at bounding box center [371, 298] width 113 height 19
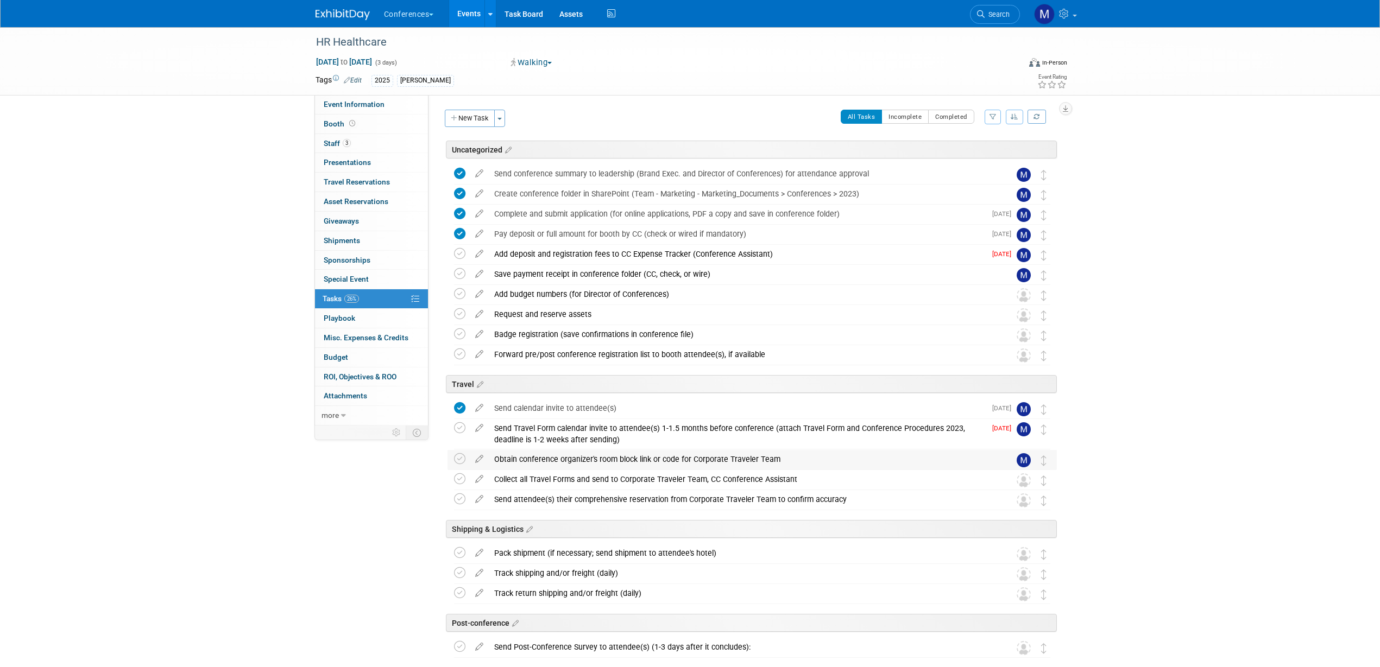
click at [544, 462] on div "Obtain conference organizer's room block link or code for Corporate Traveler Te…" at bounding box center [742, 459] width 506 height 18
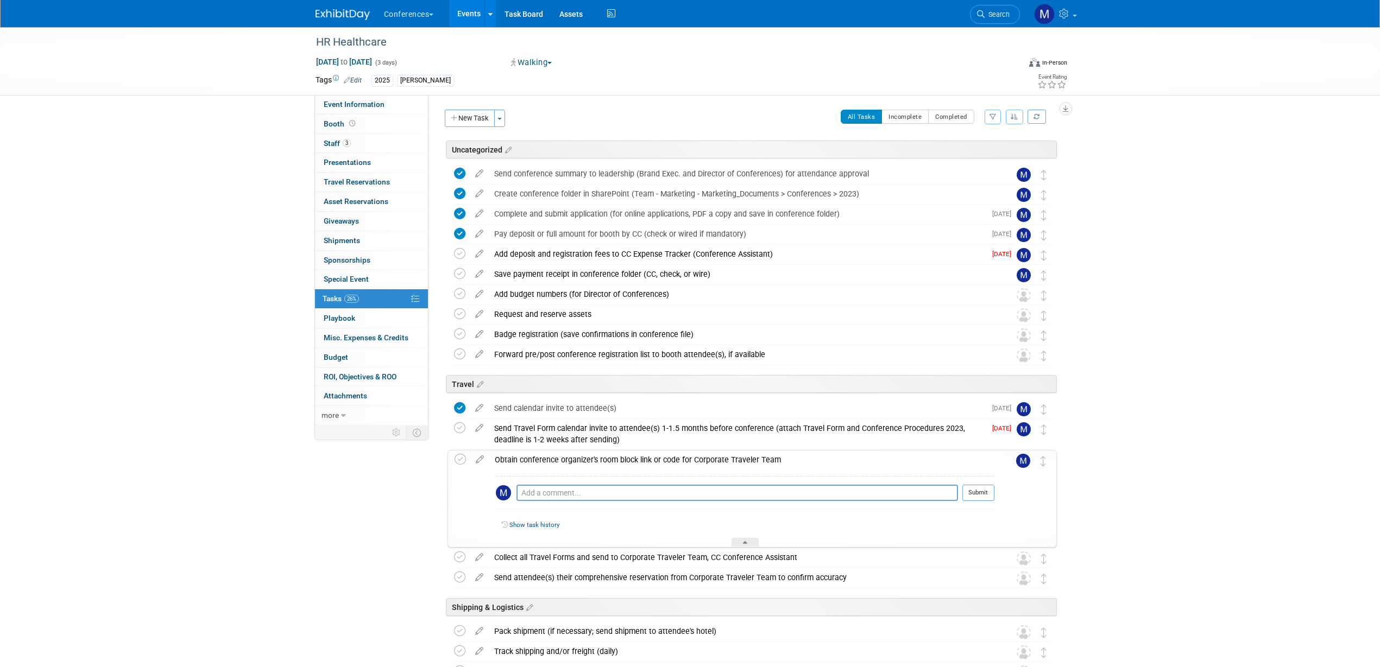
click at [544, 462] on div "Obtain conference organizer's room block link or code for Corporate Traveler Te…" at bounding box center [741, 460] width 505 height 18
